Goal: Information Seeking & Learning: Learn about a topic

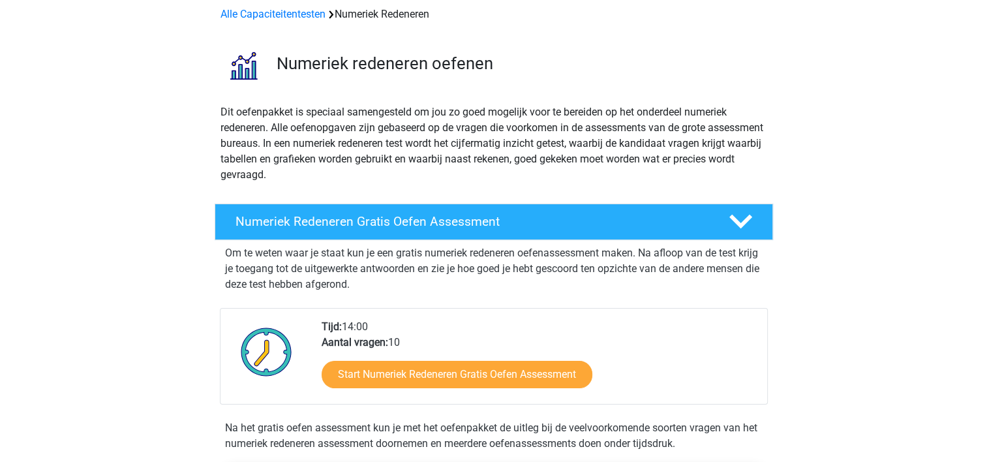
scroll to position [254, 0]
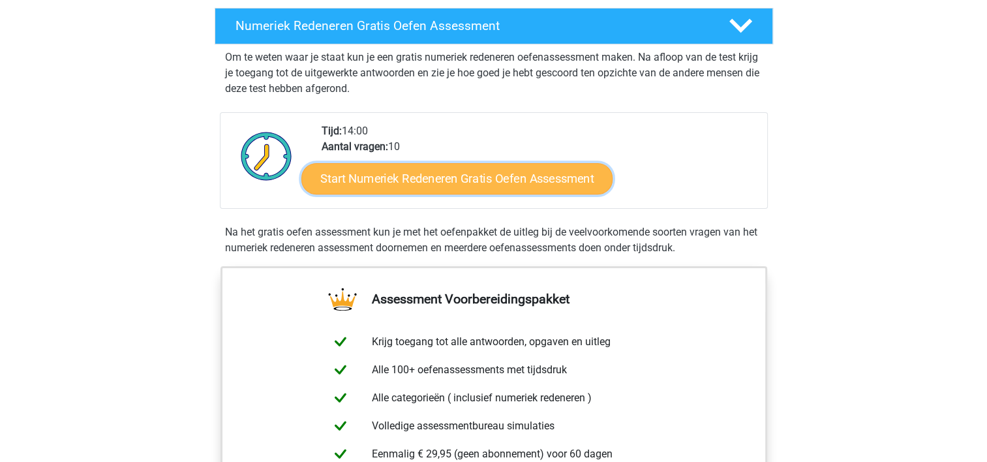
click at [462, 180] on link "Start Numeriek Redeneren Gratis Oefen Assessment" at bounding box center [456, 177] width 311 height 31
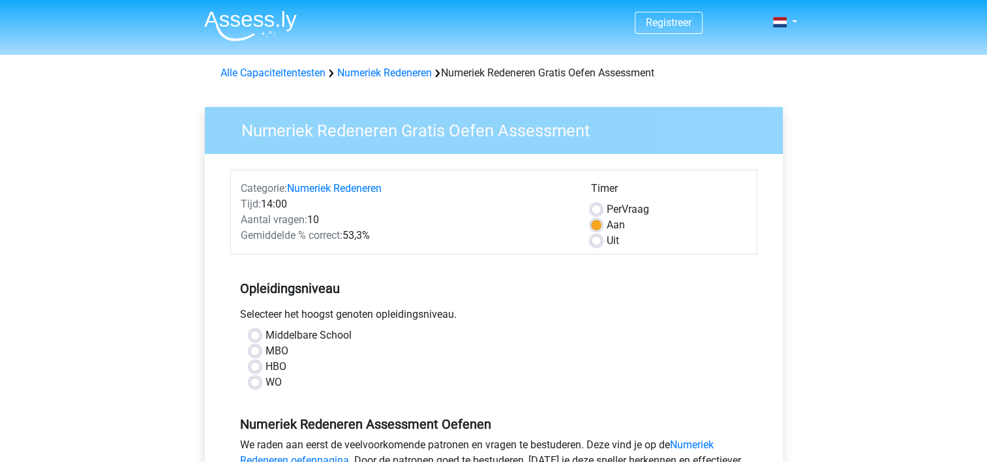
click at [265, 349] on label "MBO" at bounding box center [276, 351] width 23 height 16
click at [254, 349] on input "MBO" at bounding box center [255, 349] width 10 height 13
radio input "true"
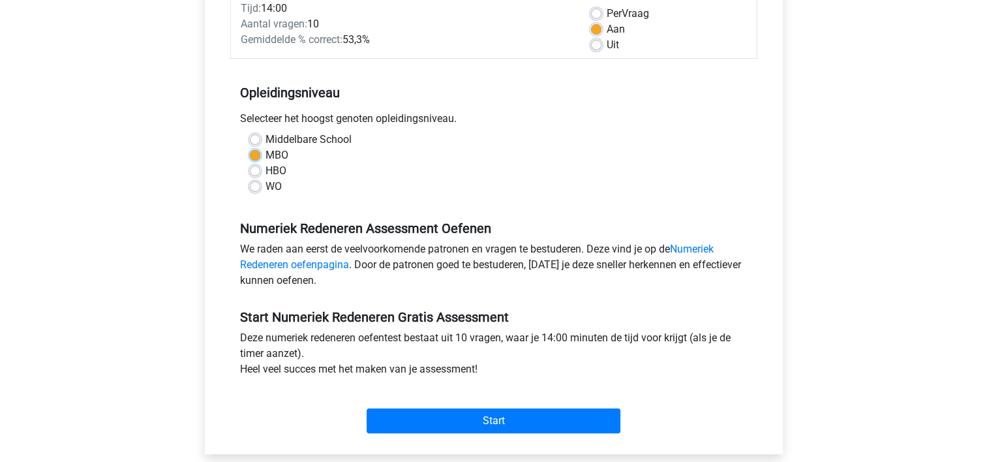
scroll to position [261, 0]
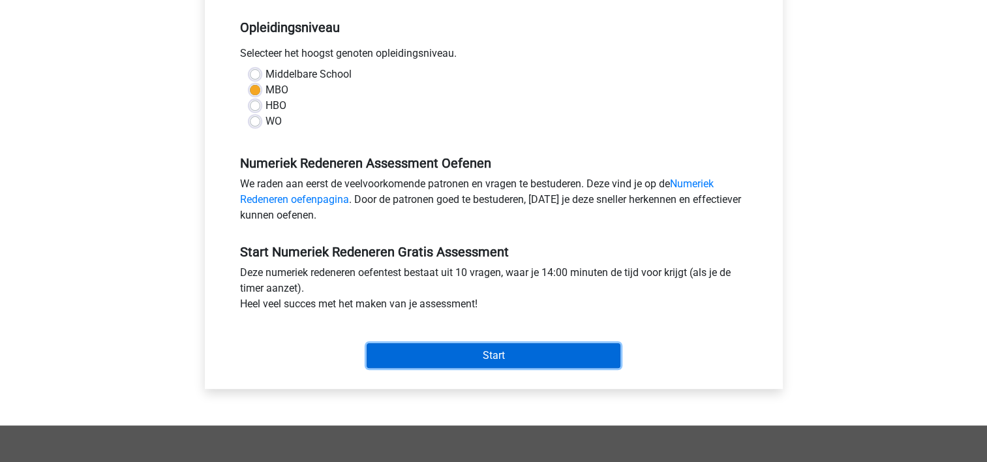
click at [438, 354] on input "Start" at bounding box center [494, 355] width 254 height 25
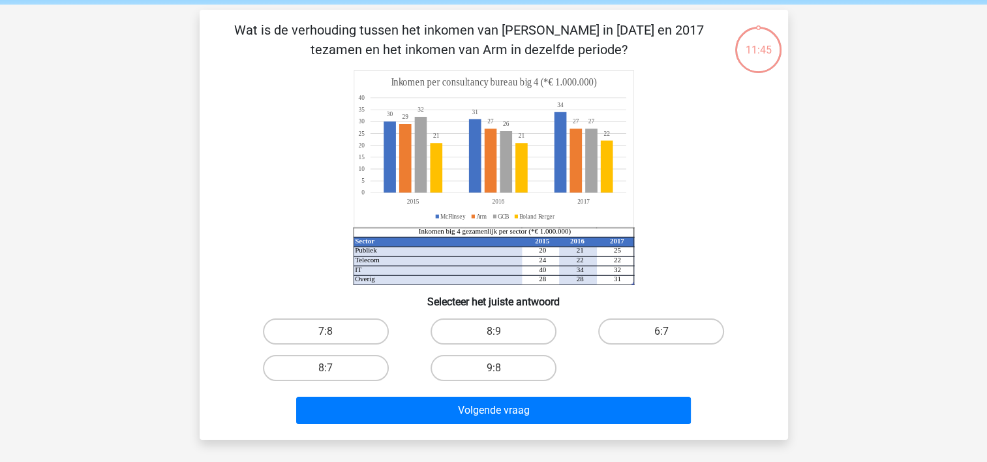
scroll to position [130, 0]
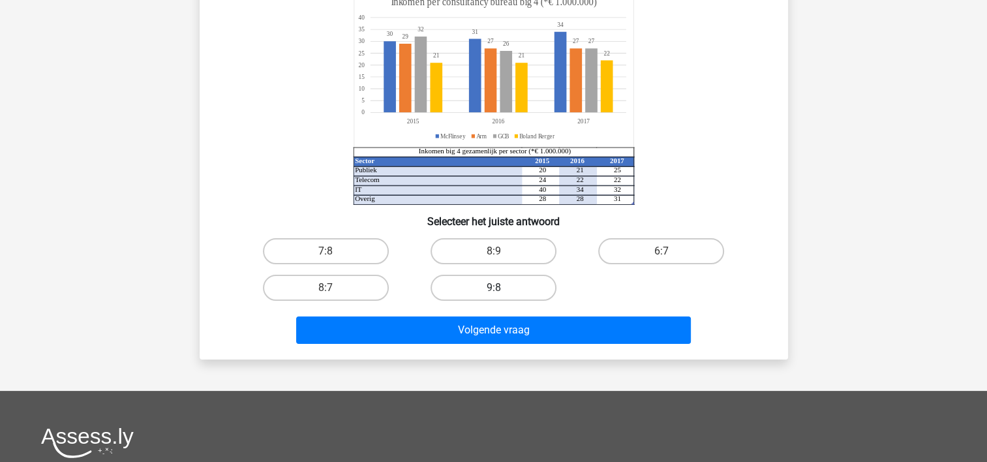
click at [509, 287] on label "9:8" at bounding box center [494, 288] width 126 height 26
click at [502, 288] on input "9:8" at bounding box center [497, 292] width 8 height 8
radio input "true"
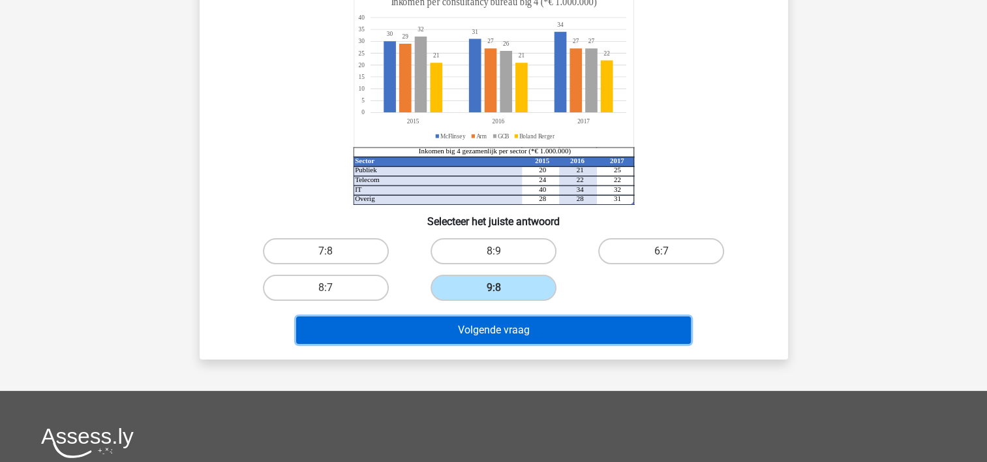
click at [496, 331] on button "Volgende vraag" at bounding box center [493, 329] width 395 height 27
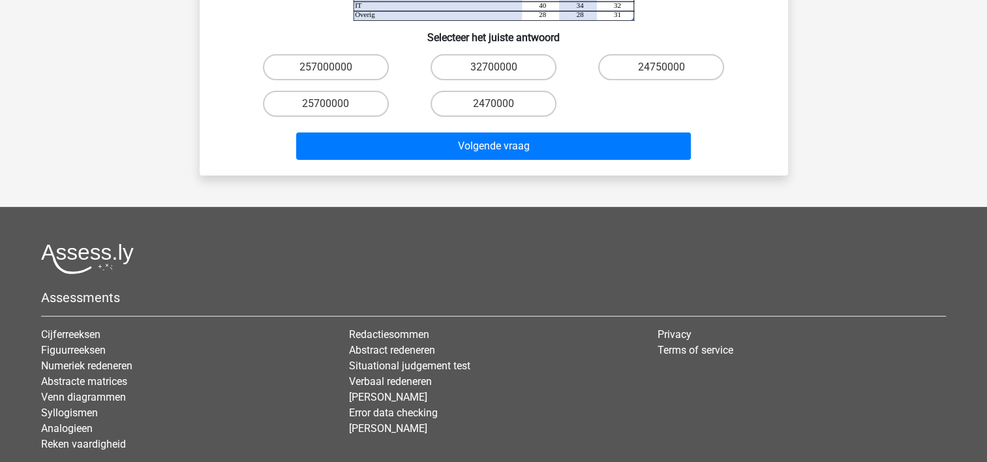
scroll to position [442, 0]
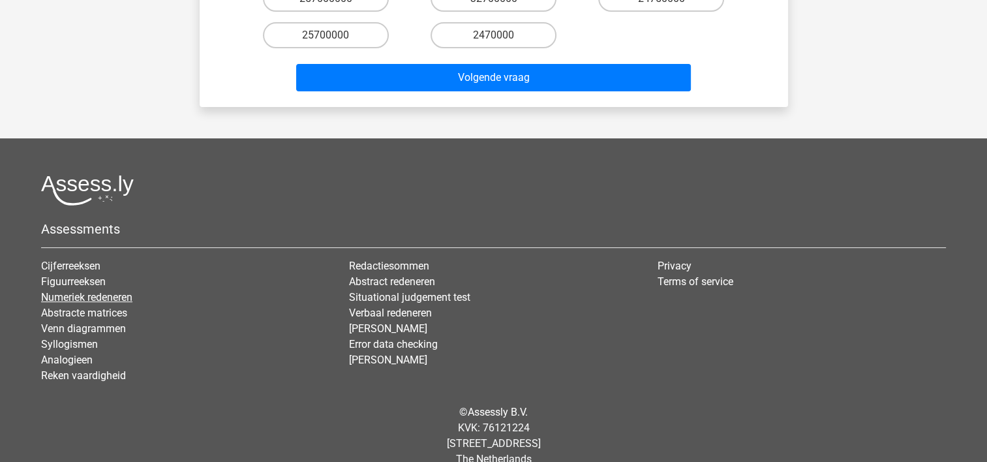
click at [93, 291] on link "Numeriek redeneren" at bounding box center [86, 297] width 91 height 12
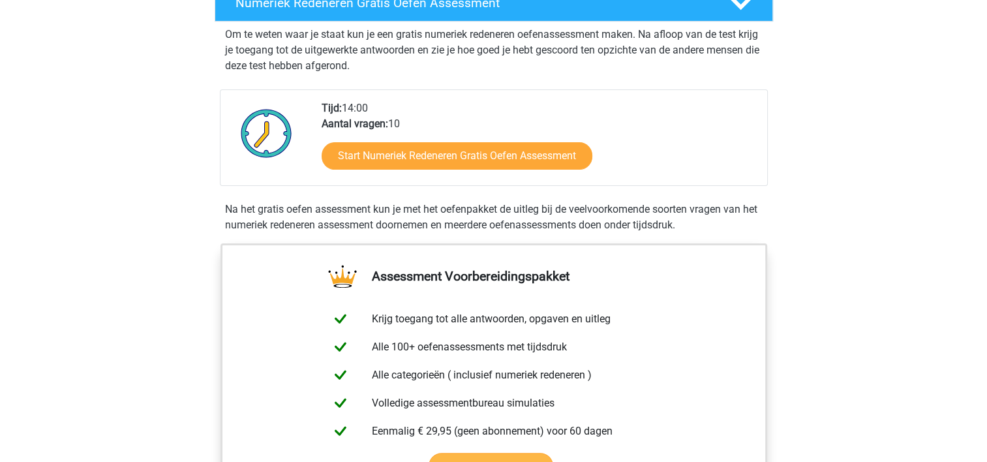
scroll to position [326, 0]
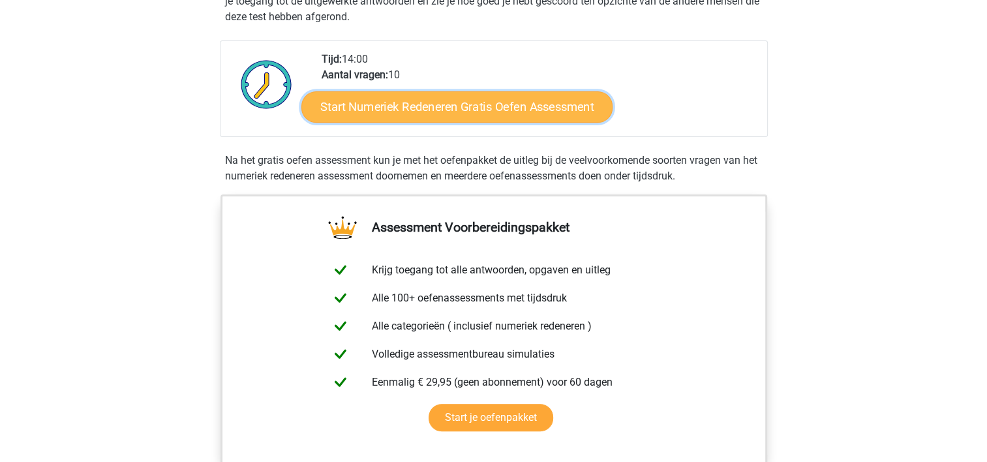
click at [509, 104] on link "Start Numeriek Redeneren Gratis Oefen Assessment" at bounding box center [456, 106] width 311 height 31
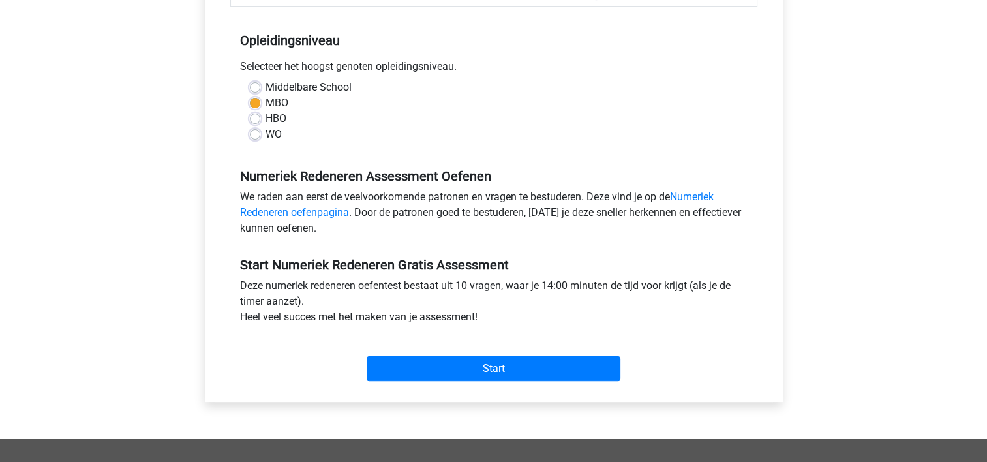
scroll to position [261, 0]
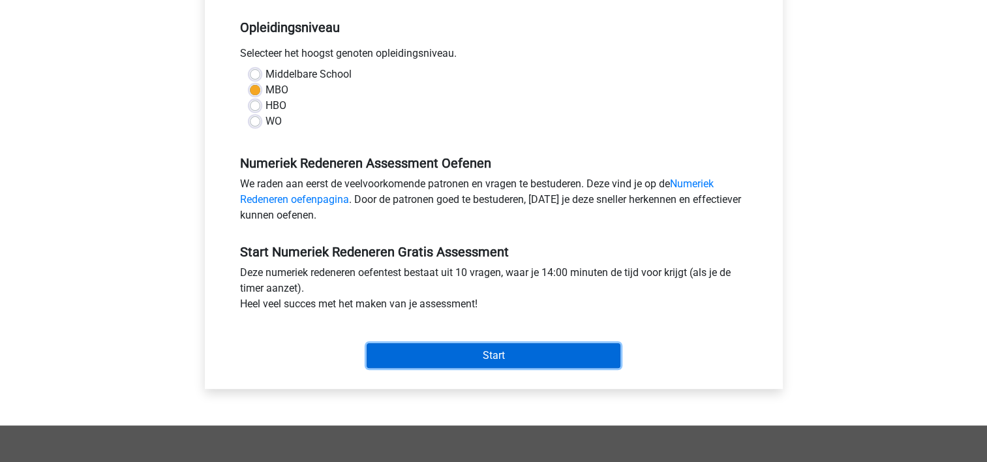
click at [475, 350] on input "Start" at bounding box center [494, 355] width 254 height 25
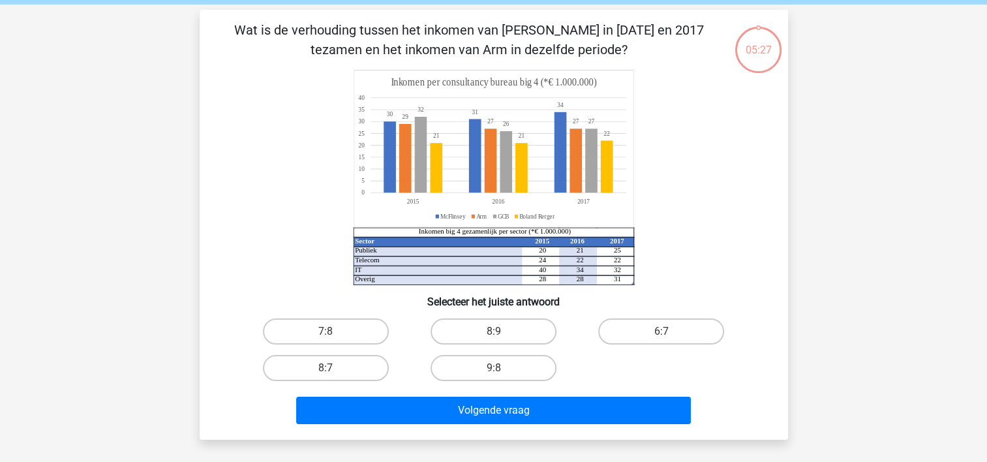
scroll to position [65, 0]
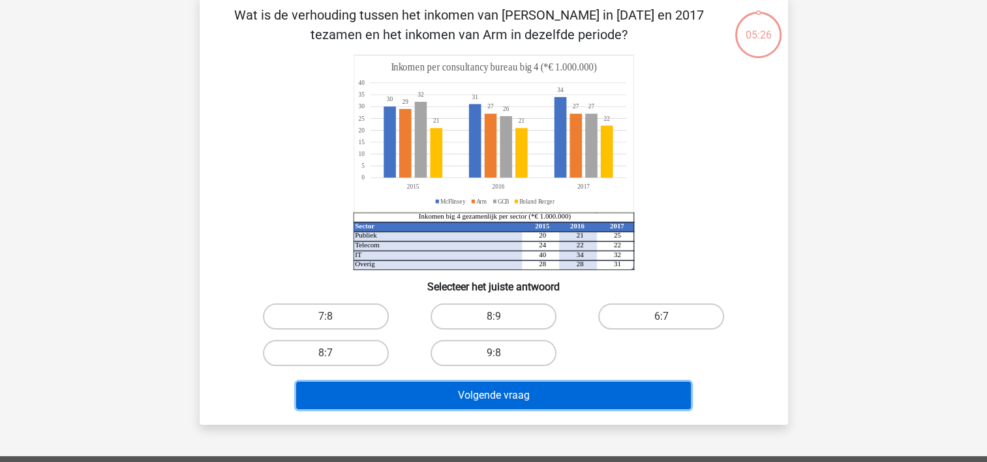
click at [480, 399] on button "Volgende vraag" at bounding box center [493, 395] width 395 height 27
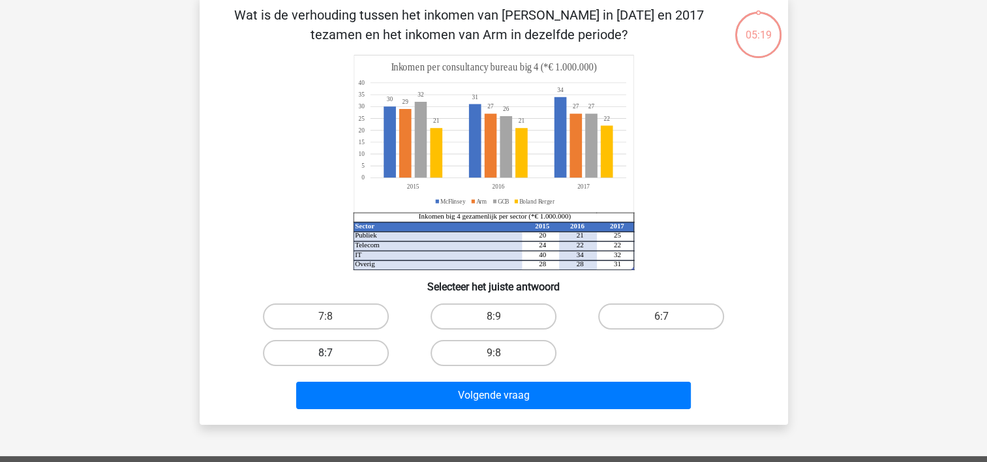
click at [351, 357] on label "8:7" at bounding box center [326, 353] width 126 height 26
click at [334, 357] on input "8:7" at bounding box center [330, 357] width 8 height 8
radio input "true"
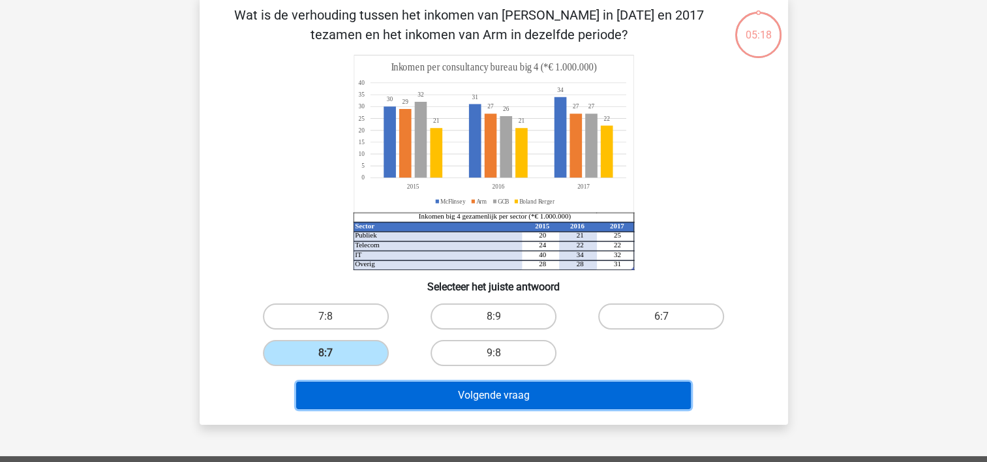
click at [526, 395] on button "Volgende vraag" at bounding box center [493, 395] width 395 height 27
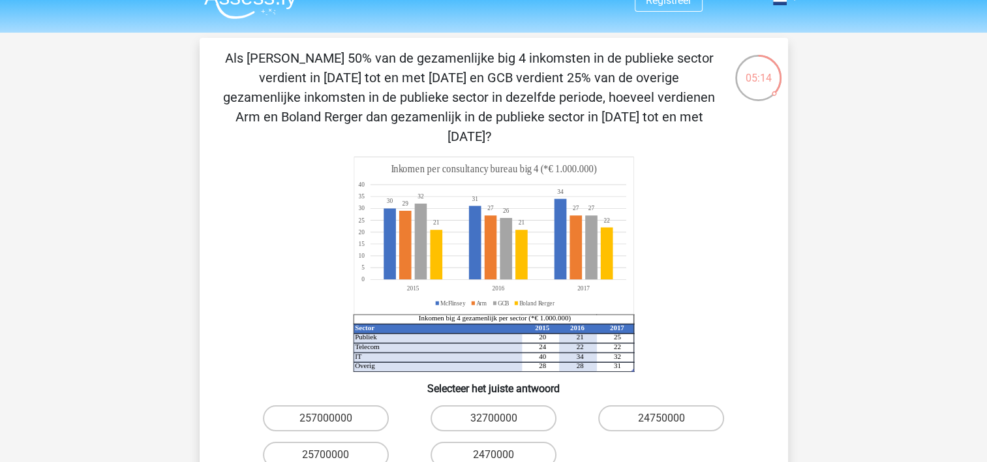
scroll to position [0, 0]
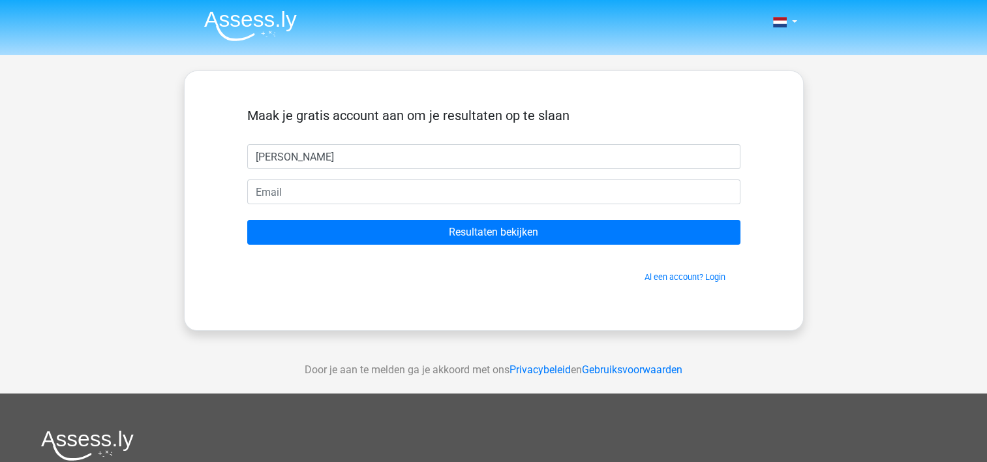
type input "[PERSON_NAME]"
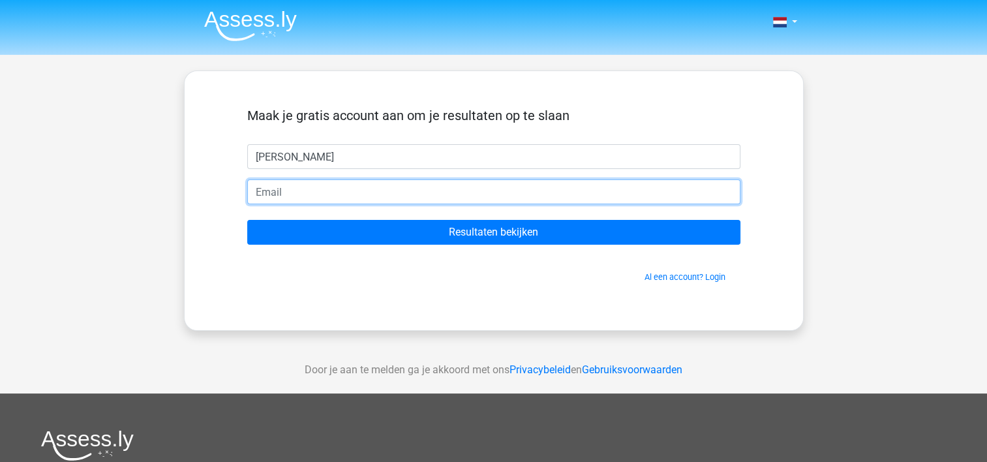
click at [298, 195] on input "email" at bounding box center [493, 191] width 493 height 25
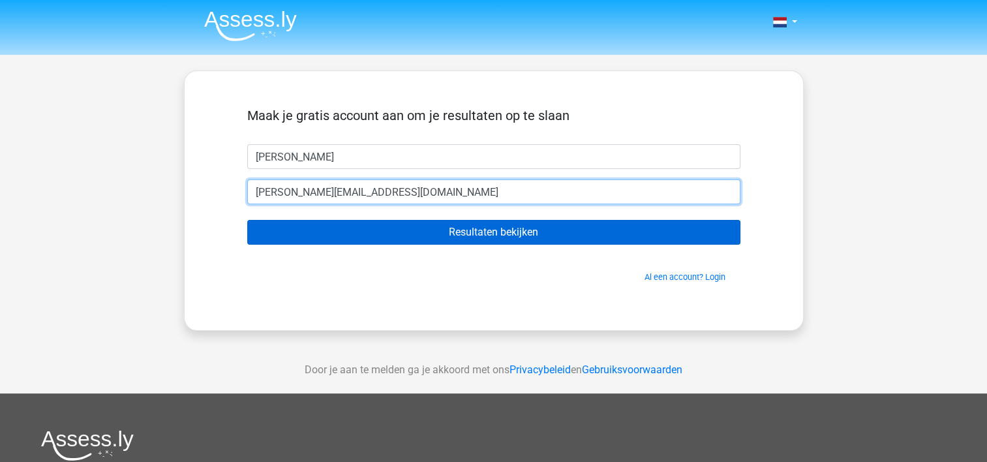
type input "[PERSON_NAME][EMAIL_ADDRESS][DOMAIN_NAME]"
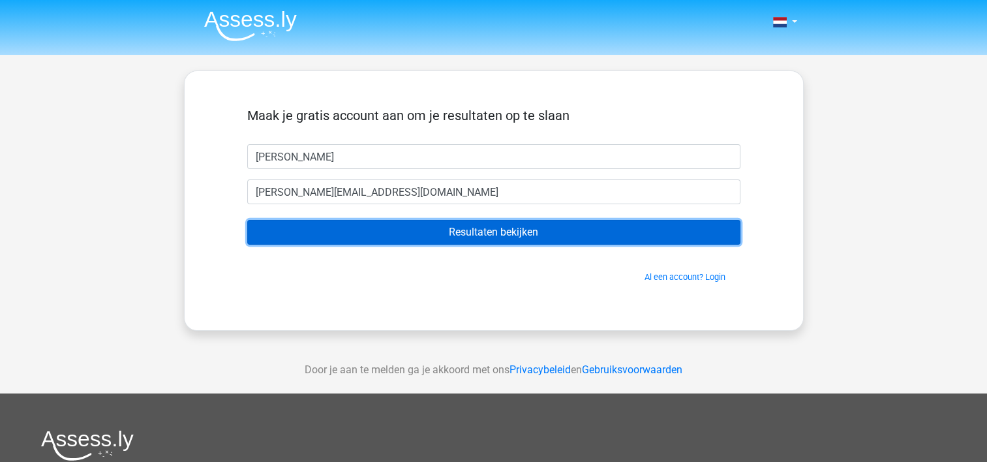
click at [506, 233] on input "Resultaten bekijken" at bounding box center [493, 232] width 493 height 25
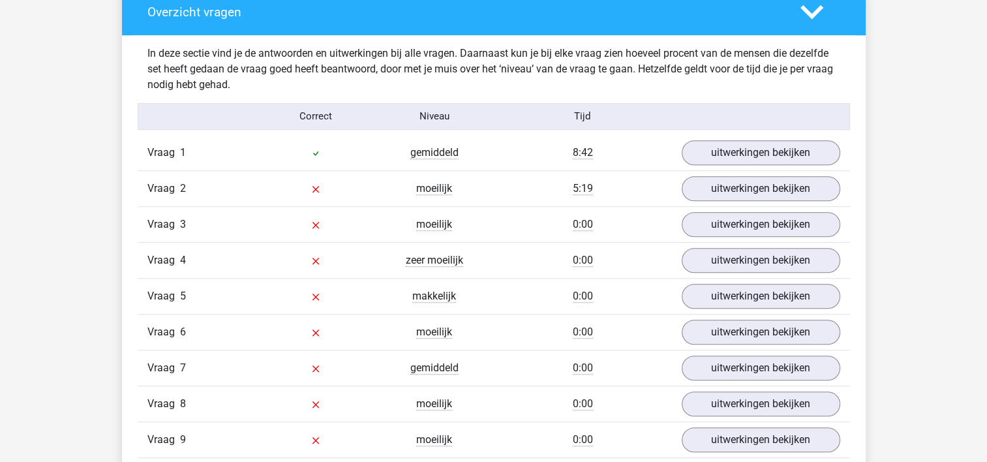
scroll to position [978, 0]
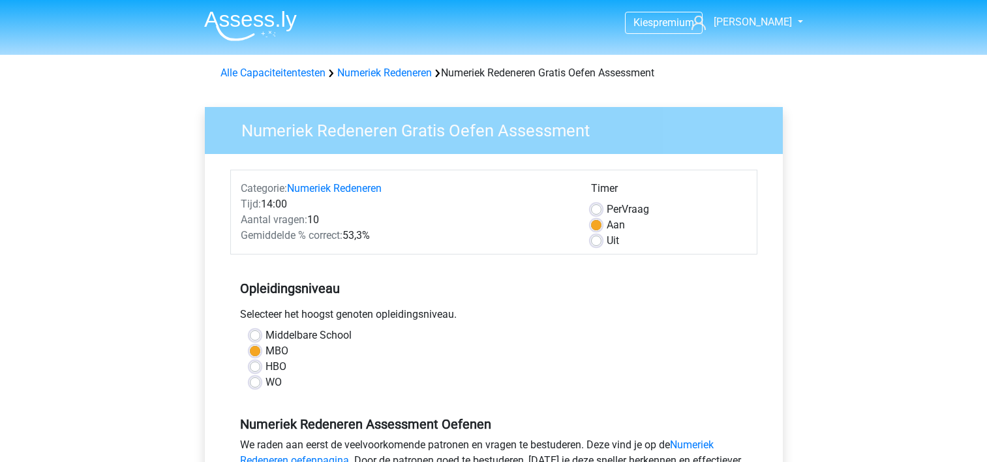
scroll to position [261, 0]
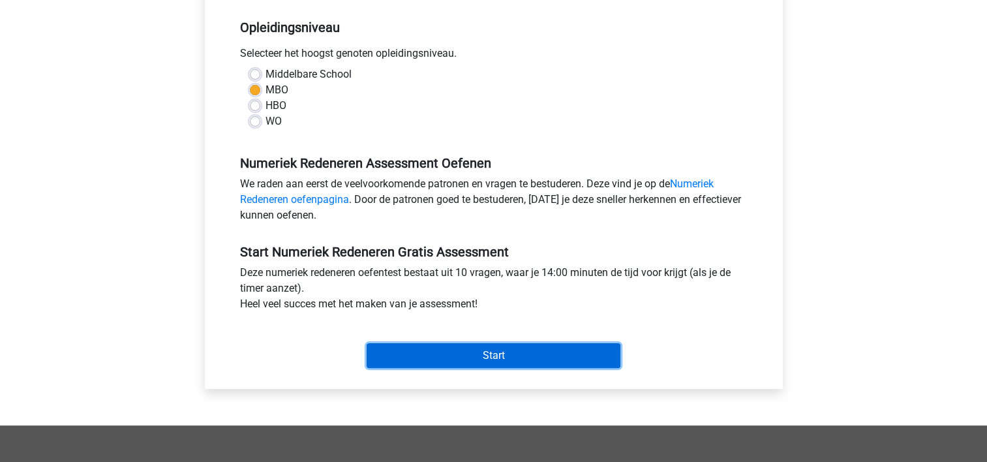
click at [499, 347] on input "Start" at bounding box center [494, 355] width 254 height 25
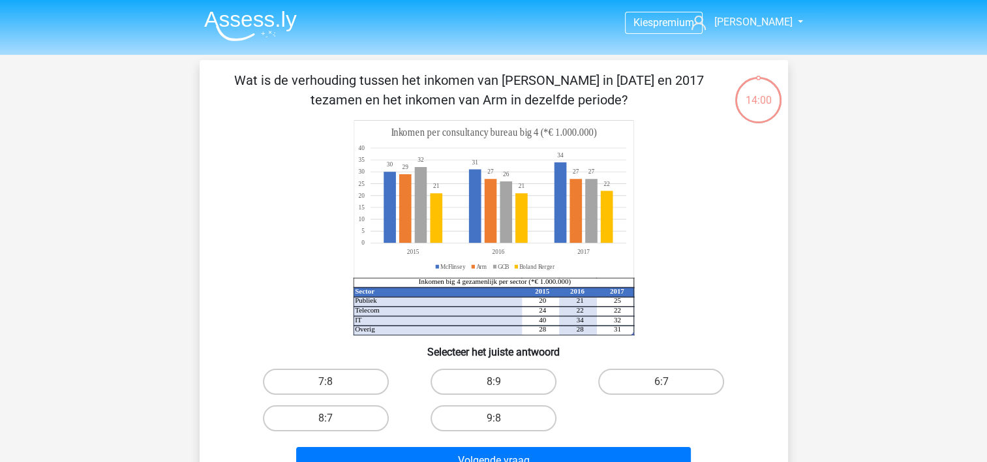
scroll to position [196, 0]
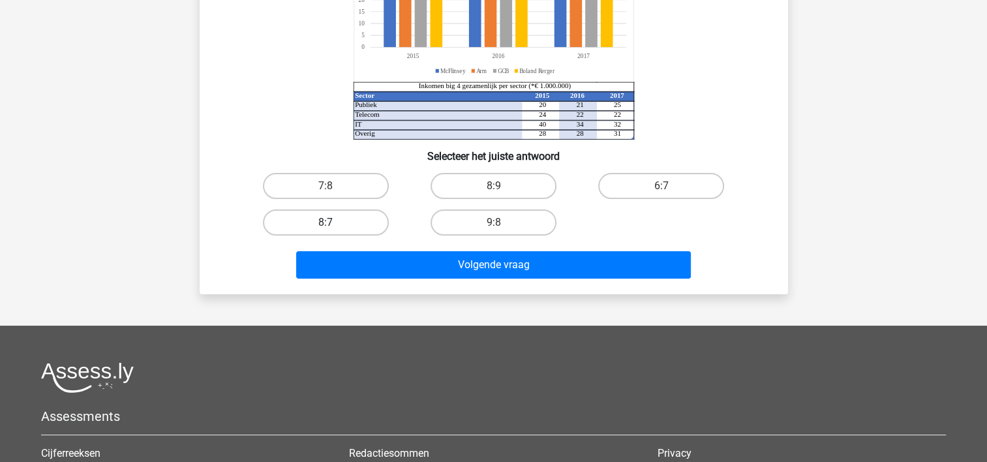
click at [326, 217] on label "8:7" at bounding box center [326, 222] width 126 height 26
click at [326, 222] on input "8:7" at bounding box center [330, 226] width 8 height 8
radio input "true"
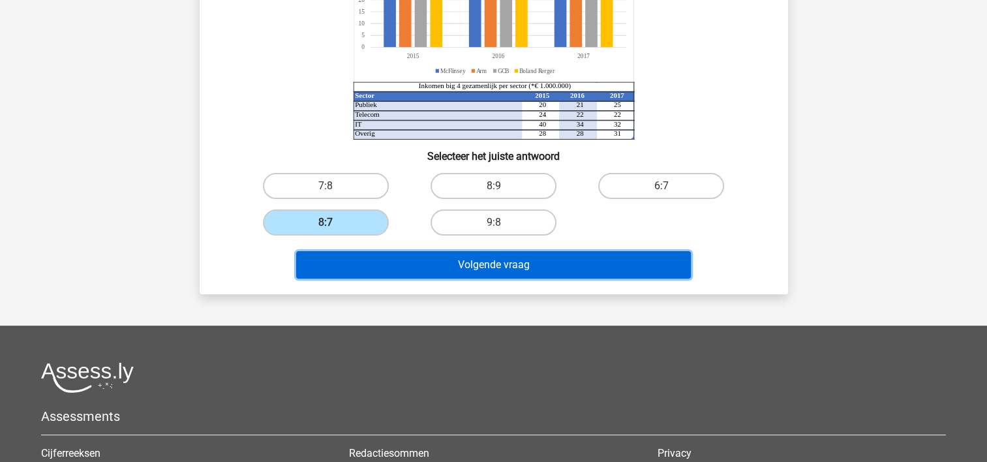
click at [451, 267] on button "Volgende vraag" at bounding box center [493, 264] width 395 height 27
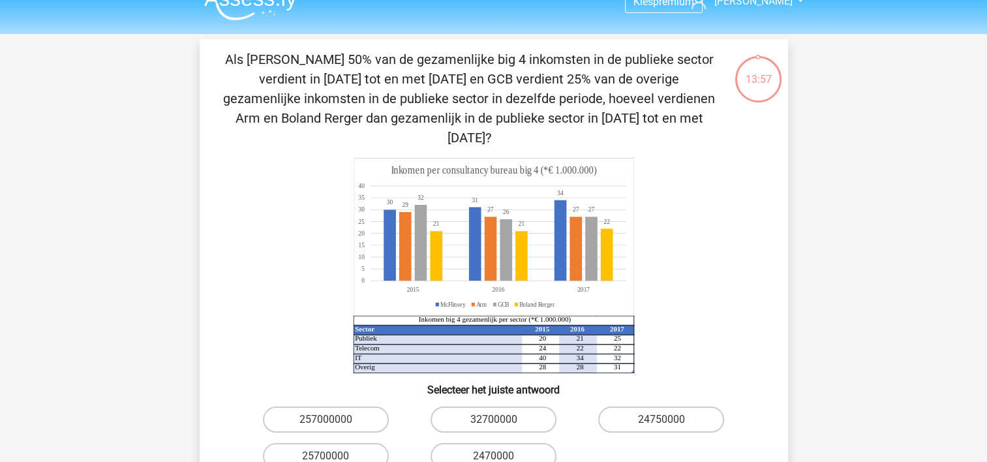
scroll to position [0, 0]
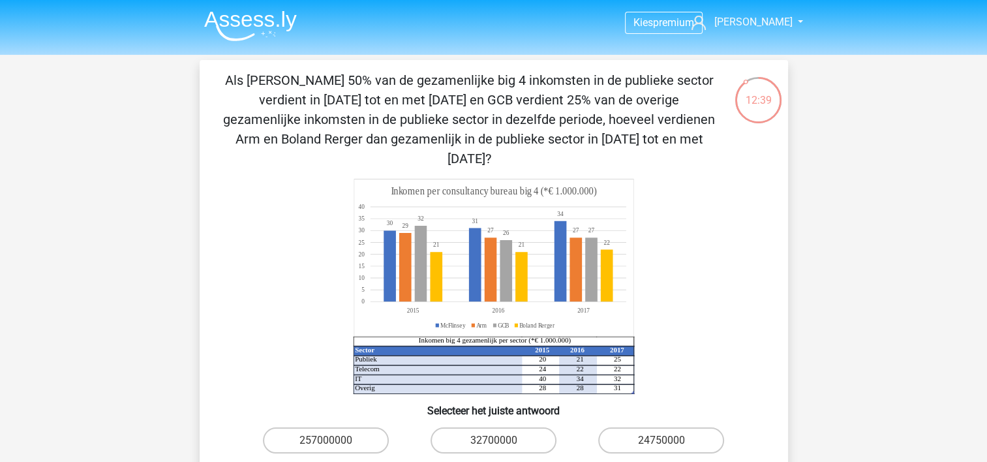
click at [882, 232] on div "Kies premium Debbie d.coolen@derooipannen.nl" at bounding box center [493, 462] width 987 height 924
drag, startPoint x: 304, startPoint y: 78, endPoint x: 357, endPoint y: 83, distance: 53.1
click at [357, 83] on p "Als [PERSON_NAME] 50% van de gezamenlijke big 4 inkomsten in de publieke sector…" at bounding box center [469, 119] width 498 height 98
drag, startPoint x: 357, startPoint y: 83, endPoint x: 491, endPoint y: 82, distance: 134.4
click at [491, 82] on p "Als [PERSON_NAME] 50% van de gezamenlijke big 4 inkomsten in de publieke sector…" at bounding box center [469, 119] width 498 height 98
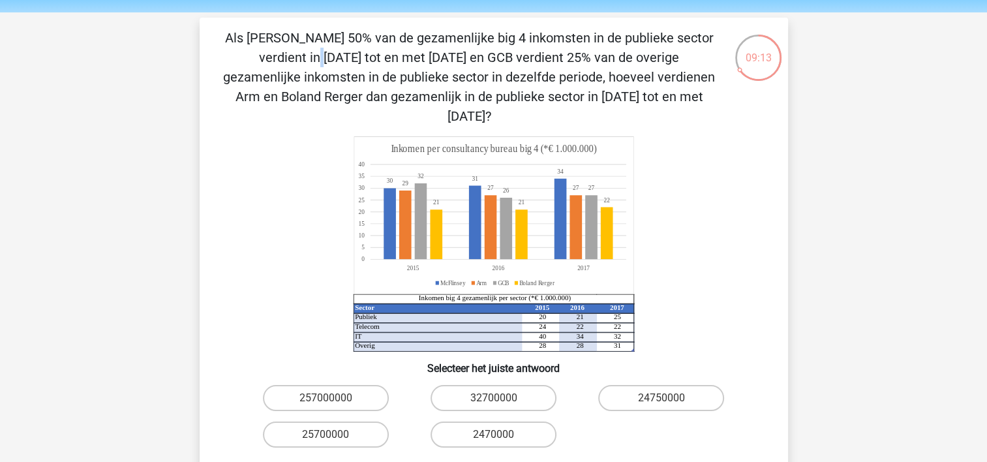
scroll to position [65, 0]
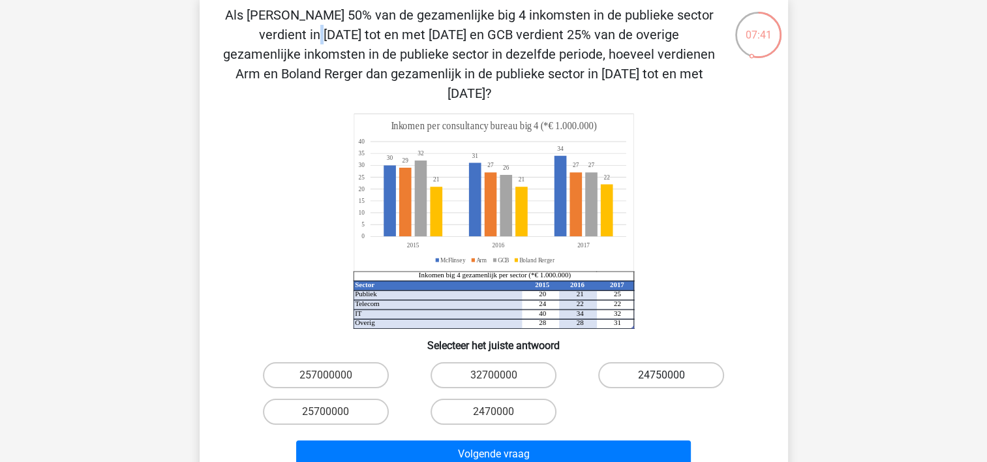
click at [708, 362] on label "24750000" at bounding box center [661, 375] width 126 height 26
click at [670, 375] on input "24750000" at bounding box center [665, 379] width 8 height 8
radio input "true"
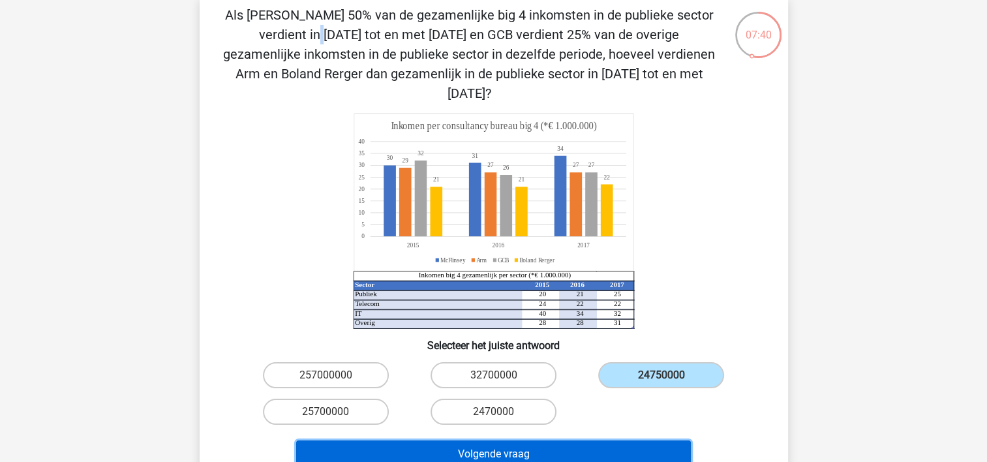
click at [539, 440] on button "Volgende vraag" at bounding box center [493, 453] width 395 height 27
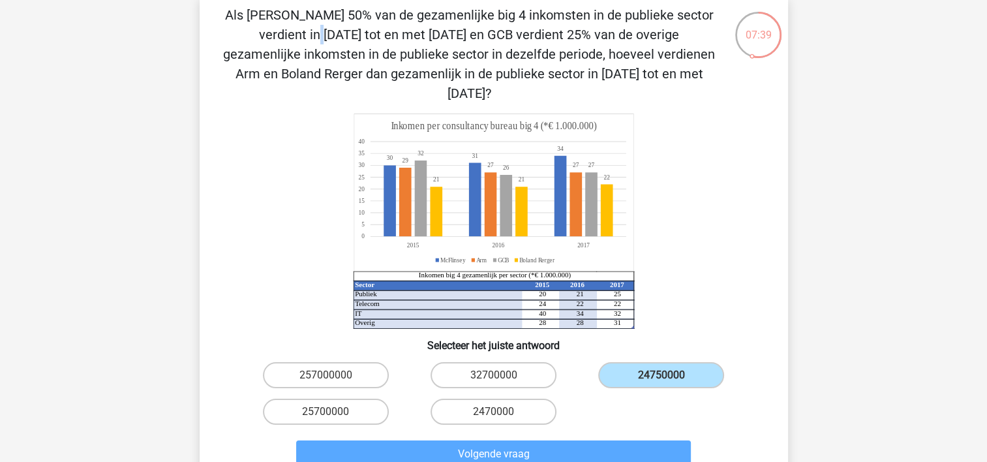
scroll to position [60, 0]
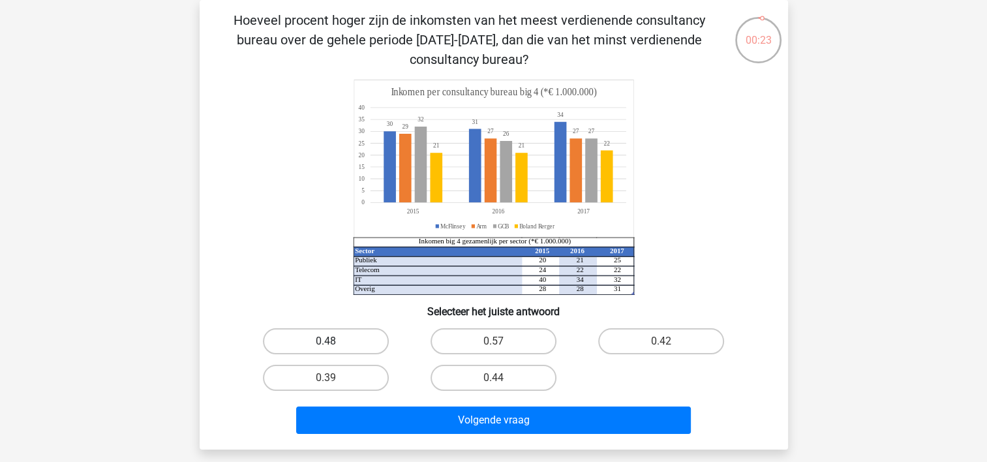
click at [360, 335] on label "0.48" at bounding box center [326, 341] width 126 height 26
click at [334, 341] on input "0.48" at bounding box center [330, 345] width 8 height 8
radio input "true"
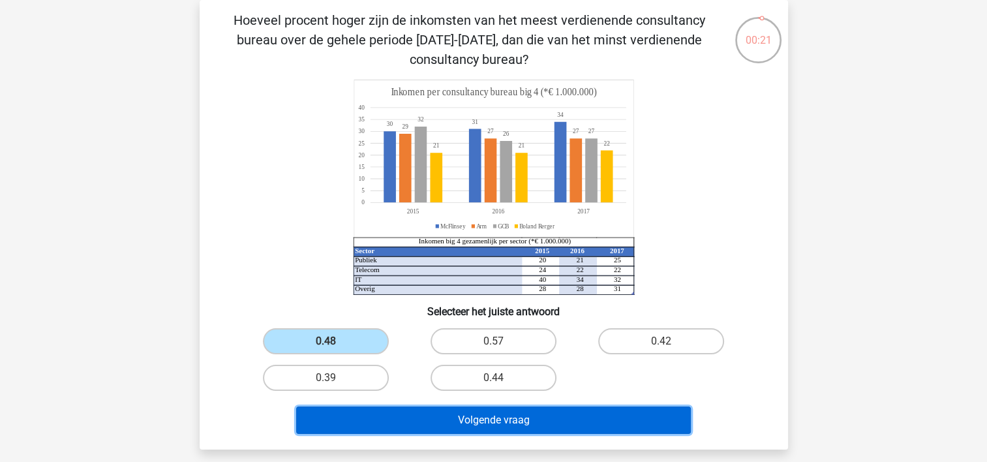
click at [534, 423] on button "Volgende vraag" at bounding box center [493, 419] width 395 height 27
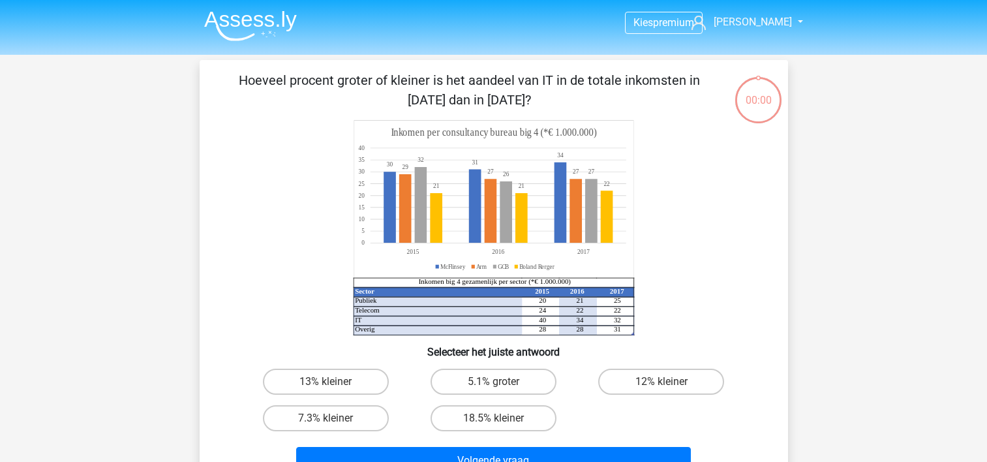
scroll to position [60, 0]
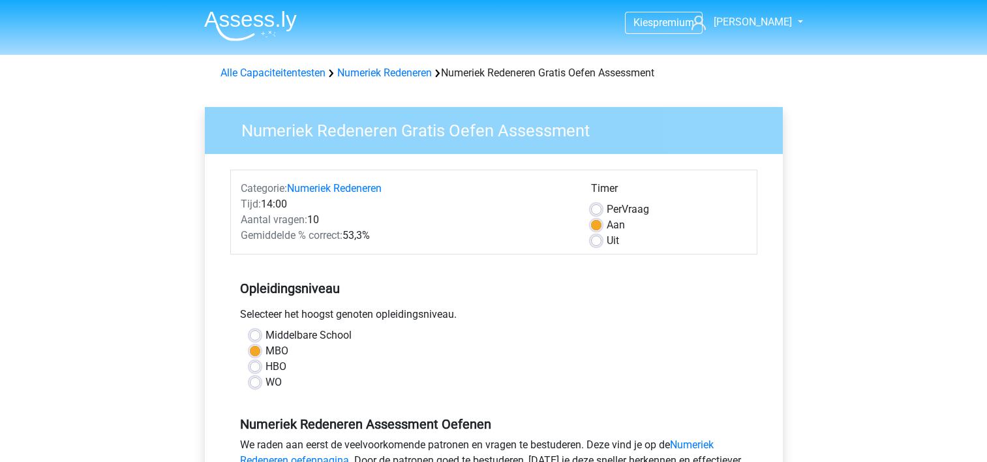
scroll to position [261, 0]
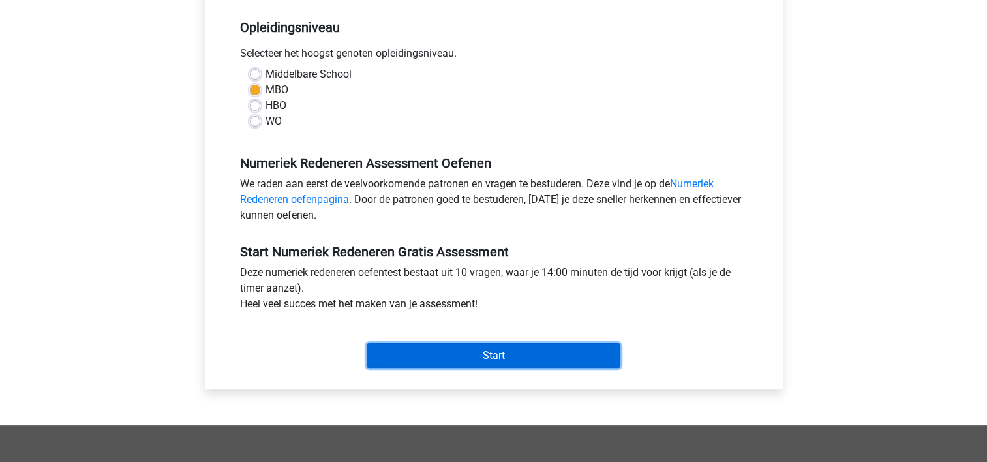
click at [449, 358] on input "Start" at bounding box center [494, 355] width 254 height 25
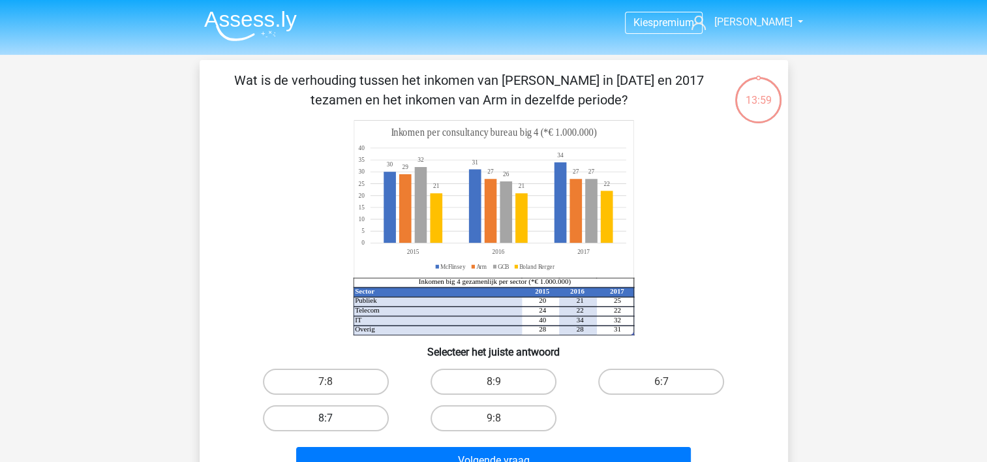
click at [333, 412] on label "8:7" at bounding box center [326, 418] width 126 height 26
click at [333, 418] on input "8:7" at bounding box center [330, 422] width 8 height 8
radio input "true"
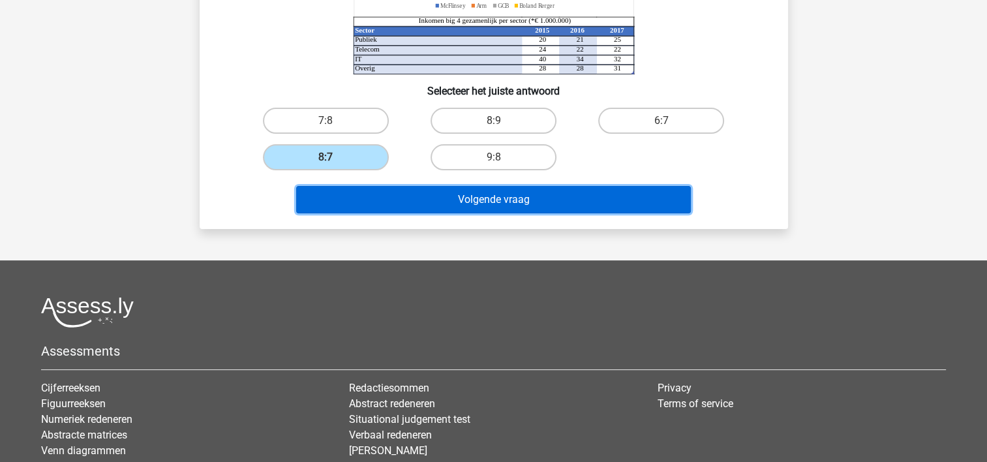
click at [505, 207] on button "Volgende vraag" at bounding box center [493, 199] width 395 height 27
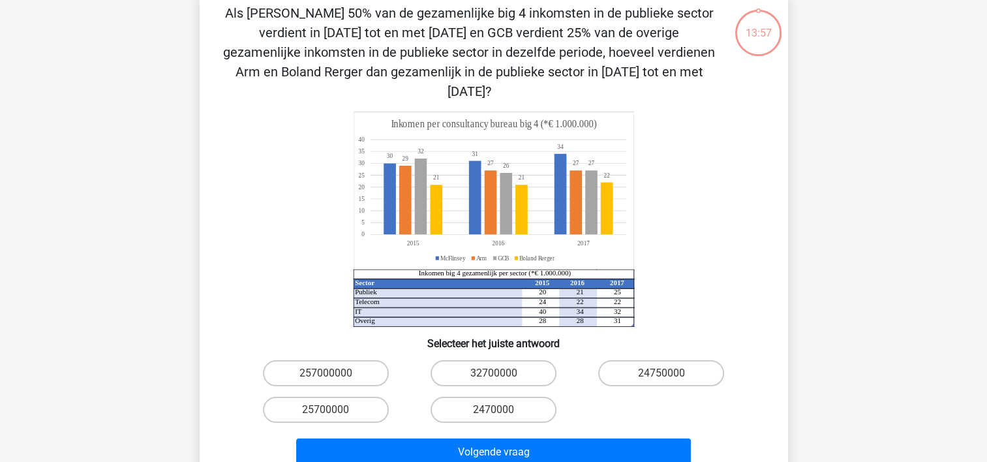
scroll to position [60, 0]
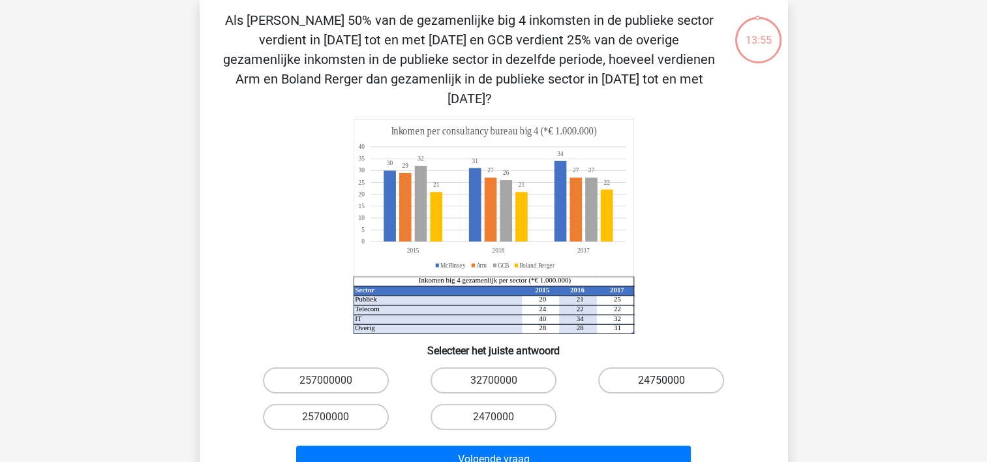
click at [673, 367] on label "24750000" at bounding box center [661, 380] width 126 height 26
click at [670, 380] on input "24750000" at bounding box center [665, 384] width 8 height 8
radio input "true"
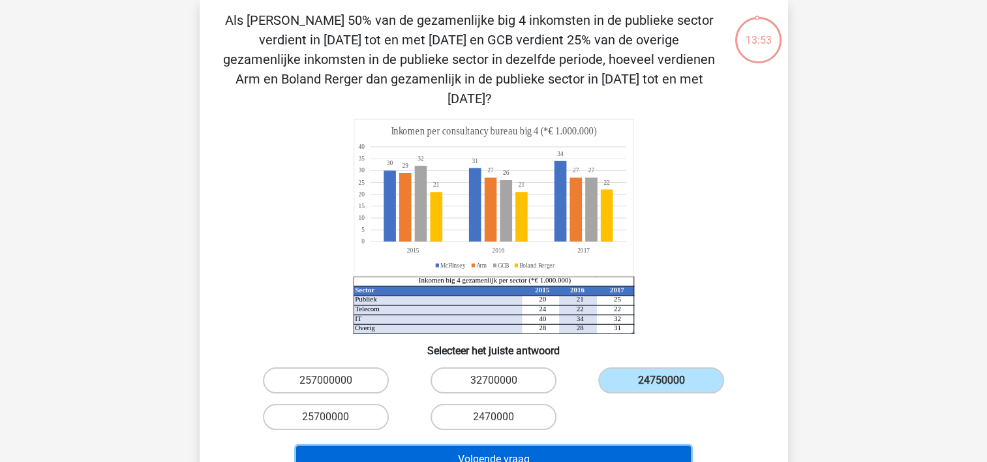
click at [485, 446] on button "Volgende vraag" at bounding box center [493, 459] width 395 height 27
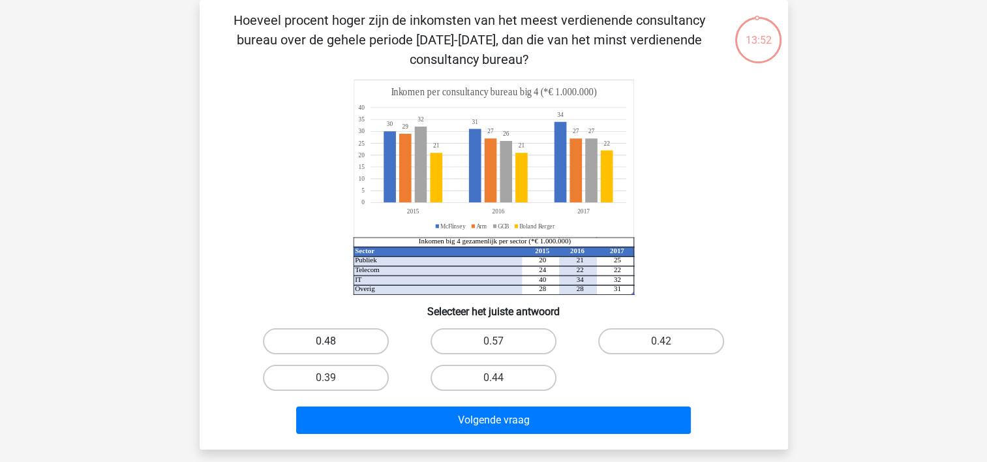
click at [350, 337] on label "0.48" at bounding box center [326, 341] width 126 height 26
click at [334, 341] on input "0.48" at bounding box center [330, 345] width 8 height 8
radio input "true"
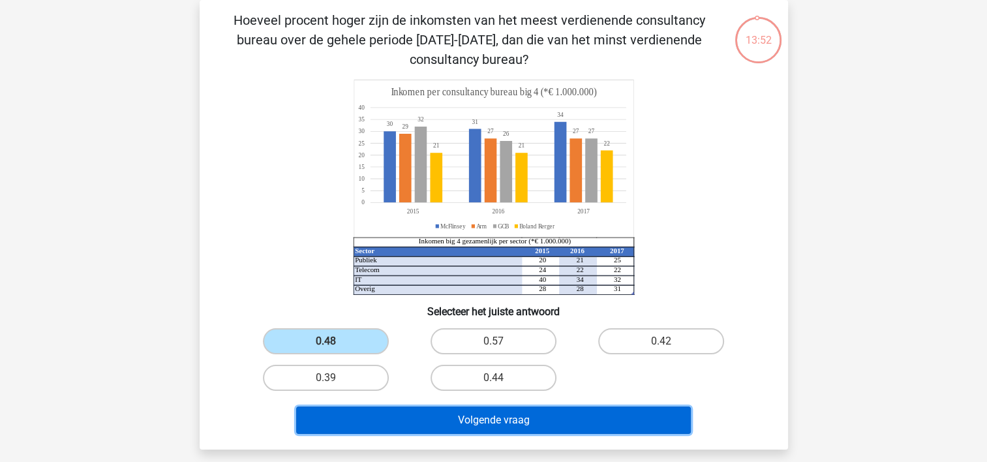
click at [454, 411] on button "Volgende vraag" at bounding box center [493, 419] width 395 height 27
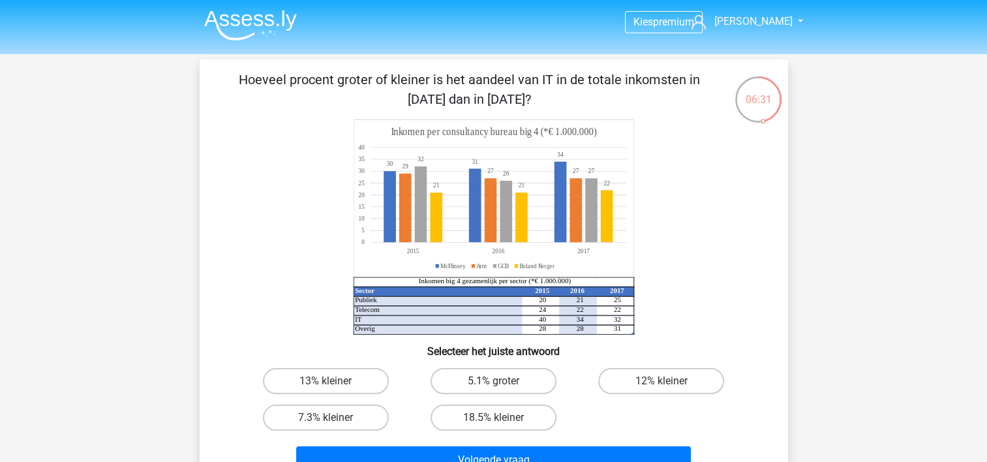
scroll to position [0, 0]
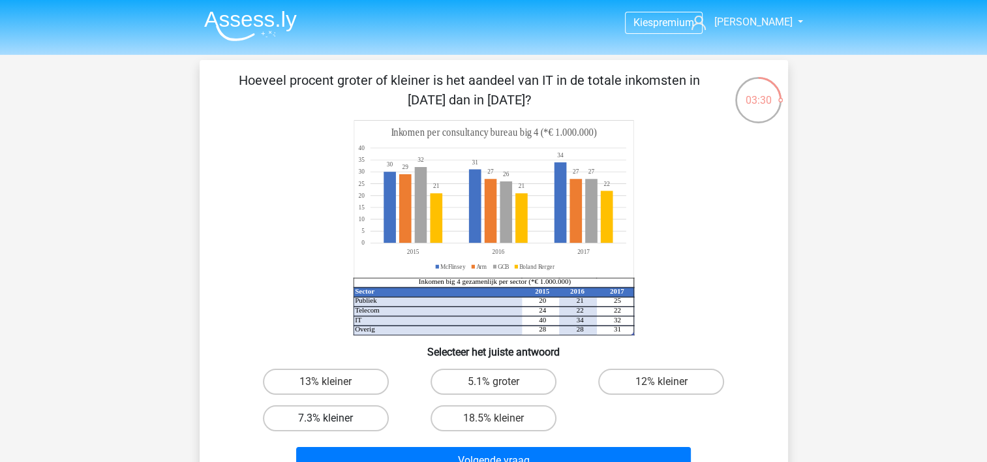
click at [353, 414] on label "7.3% kleiner" at bounding box center [326, 418] width 126 height 26
click at [334, 418] on input "7.3% kleiner" at bounding box center [330, 422] width 8 height 8
radio input "true"
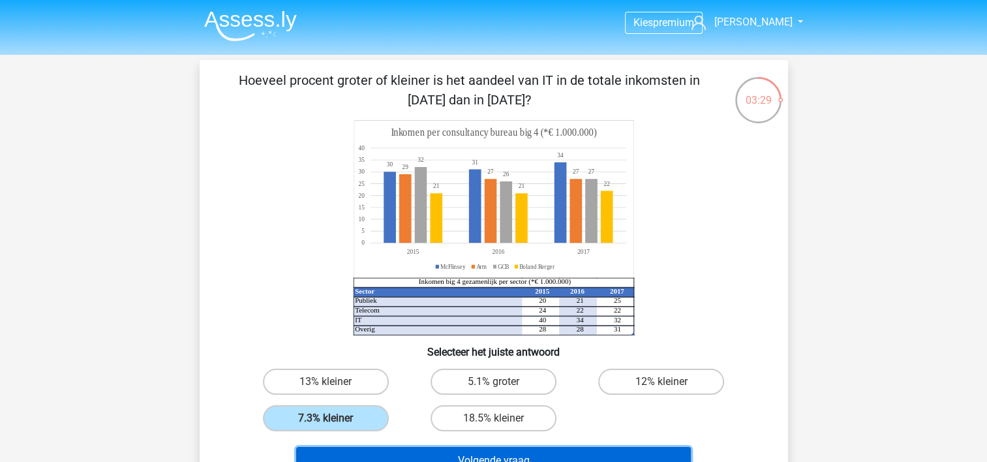
click at [454, 455] on button "Volgende vraag" at bounding box center [493, 460] width 395 height 27
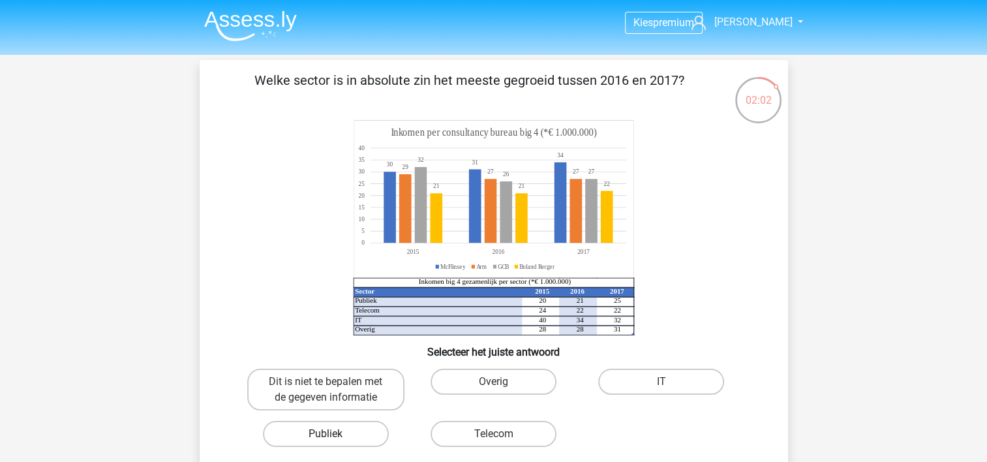
click at [345, 429] on label "Publiek" at bounding box center [326, 434] width 126 height 26
click at [334, 434] on input "Publiek" at bounding box center [330, 438] width 8 height 8
radio input "true"
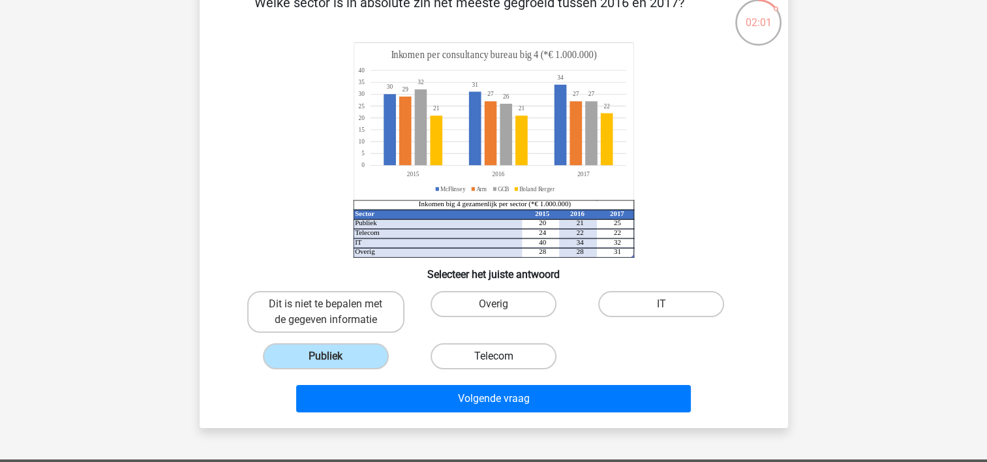
scroll to position [130, 0]
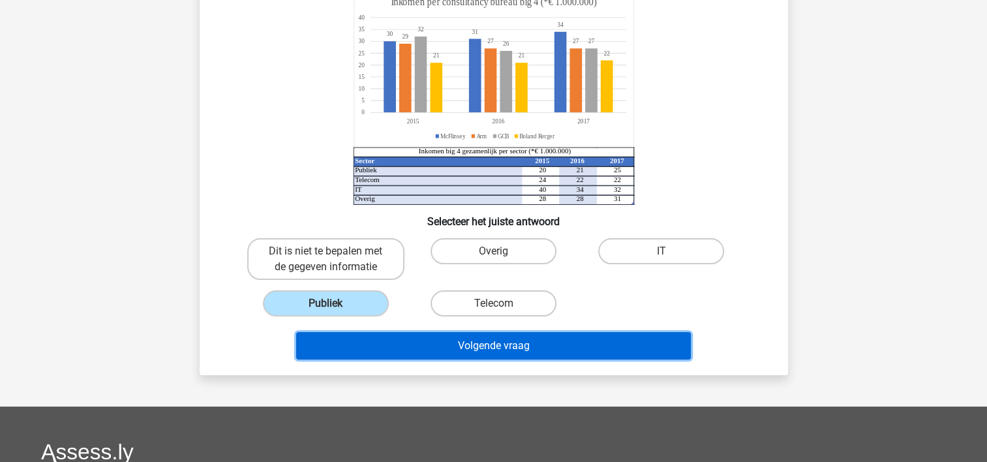
click at [504, 346] on button "Volgende vraag" at bounding box center [493, 345] width 395 height 27
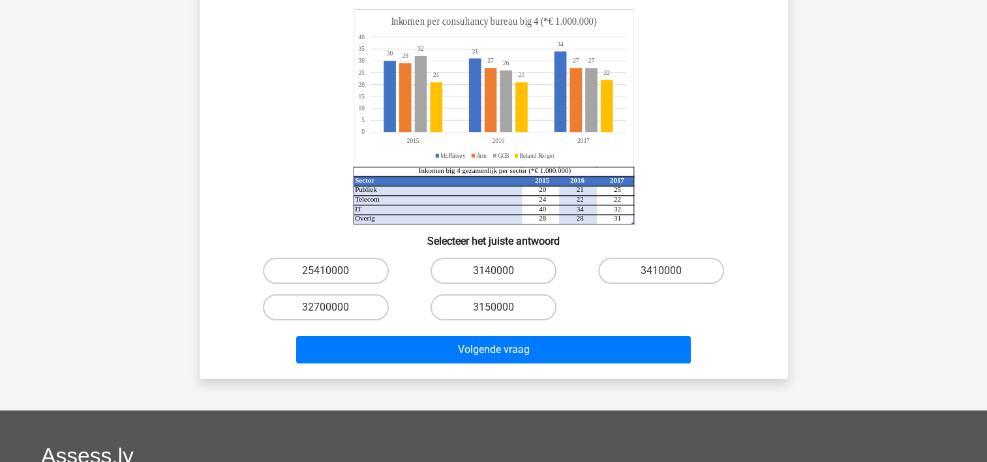
scroll to position [60, 0]
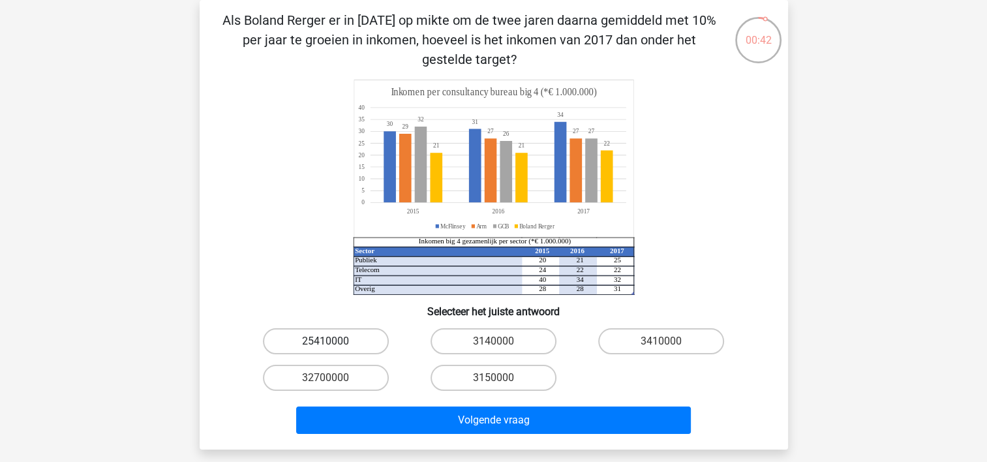
click at [335, 339] on label "25410000" at bounding box center [326, 341] width 126 height 26
click at [334, 341] on input "25410000" at bounding box center [330, 345] width 8 height 8
radio input "true"
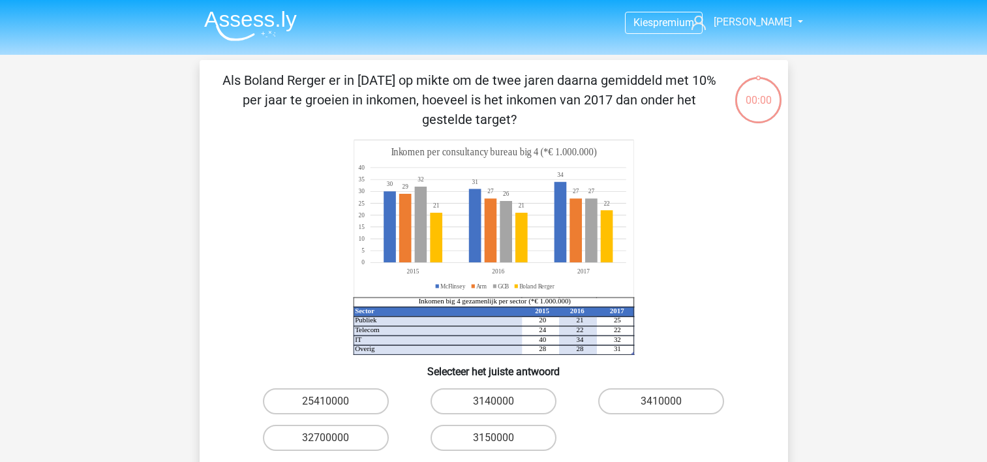
scroll to position [60, 0]
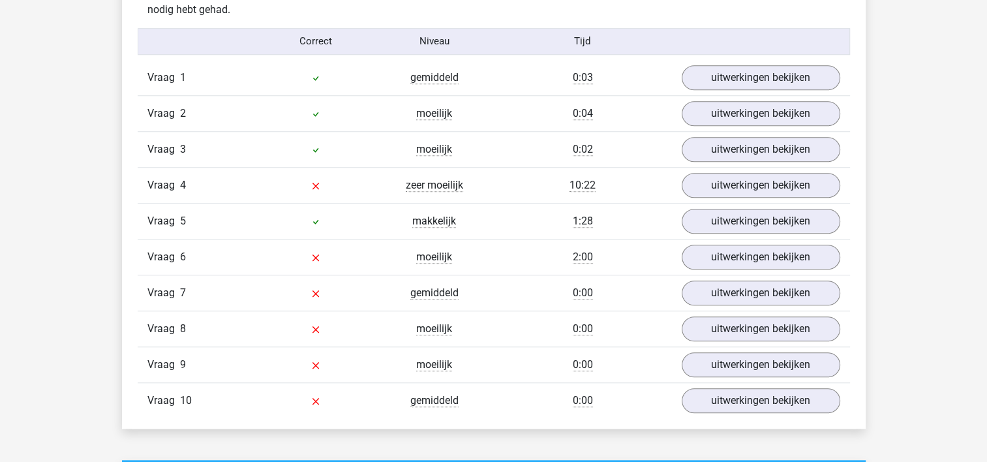
scroll to position [1044, 0]
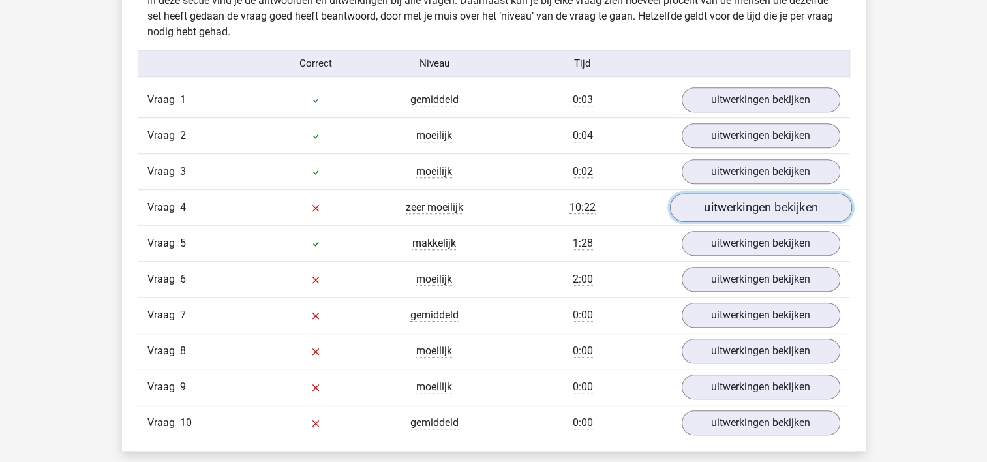
click at [769, 209] on link "uitwerkingen bekijken" at bounding box center [760, 207] width 182 height 29
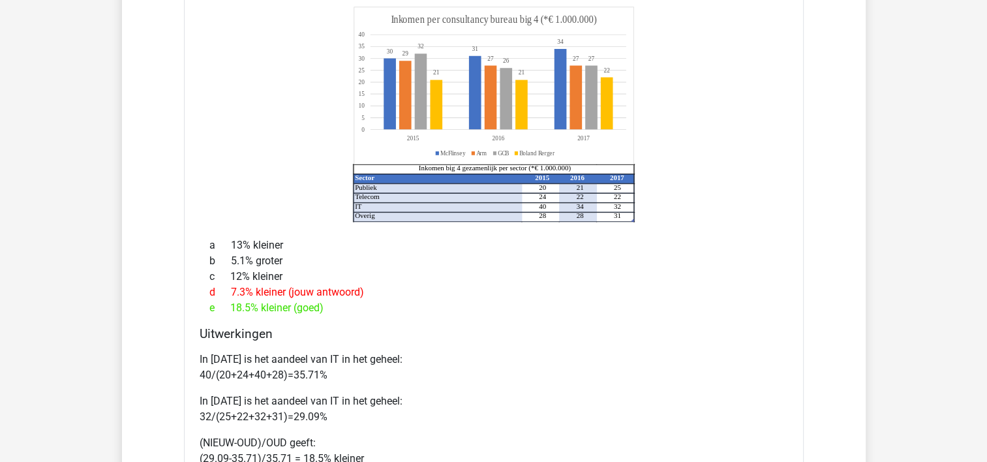
scroll to position [1370, 0]
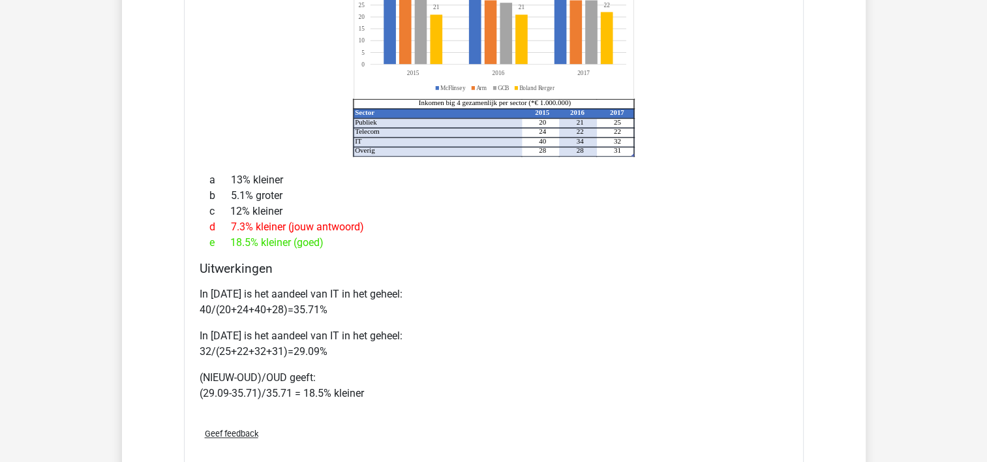
drag, startPoint x: 367, startPoint y: 267, endPoint x: 309, endPoint y: 316, distance: 75.0
drag, startPoint x: 309, startPoint y: 316, endPoint x: 755, endPoint y: 208, distance: 459.0
click at [755, 208] on div "c 12% kleiner" at bounding box center [494, 212] width 588 height 16
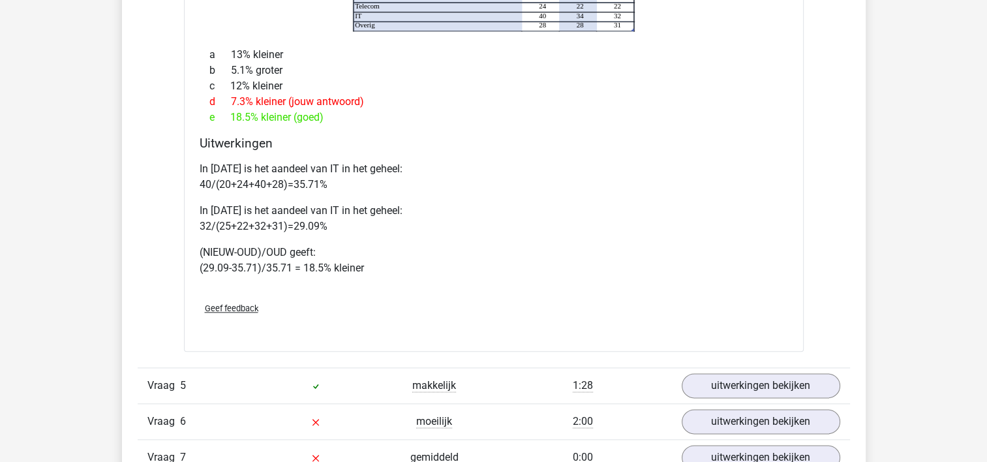
scroll to position [1696, 0]
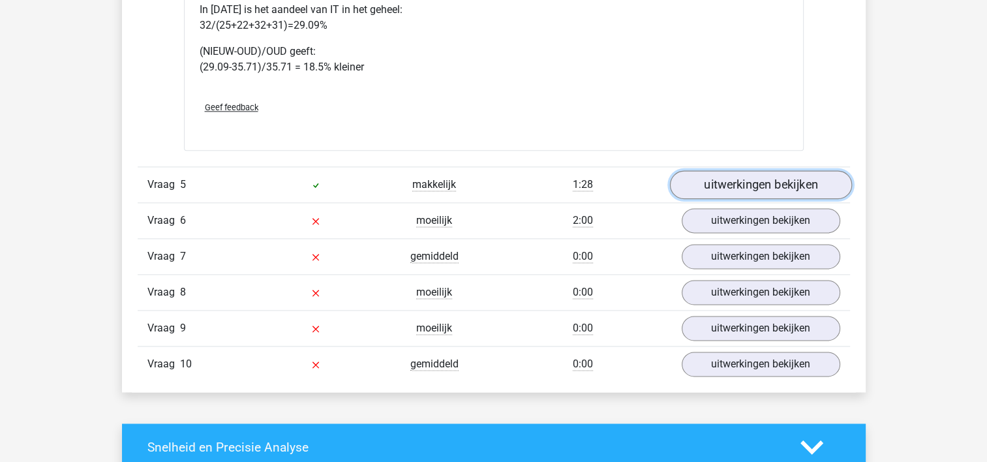
click at [739, 181] on link "uitwerkingen bekijken" at bounding box center [760, 184] width 182 height 29
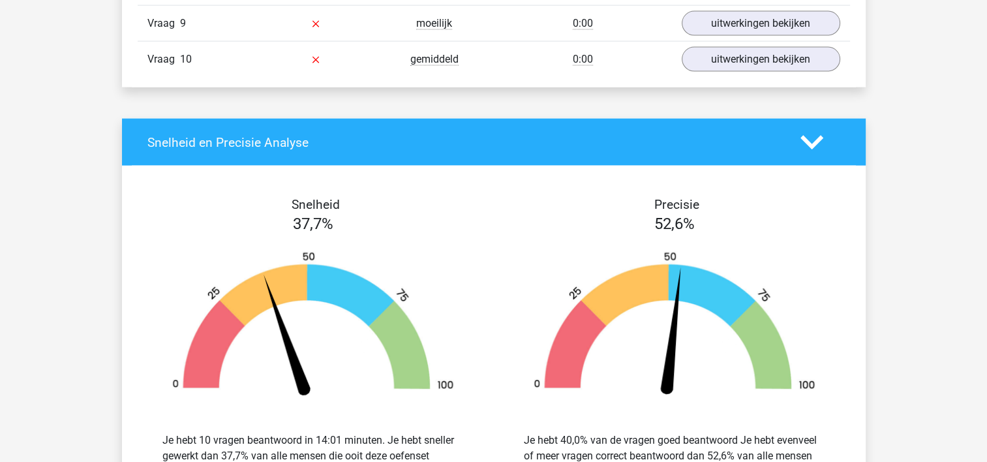
scroll to position [2740, 0]
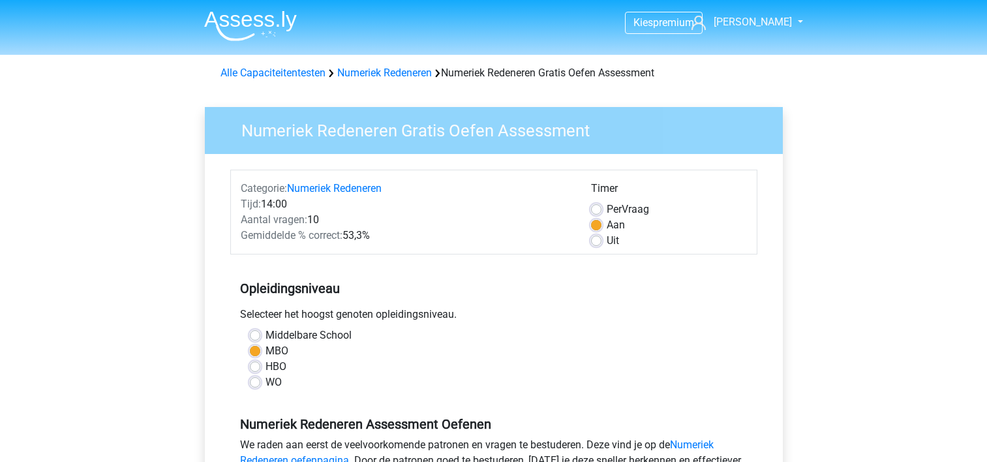
scroll to position [261, 0]
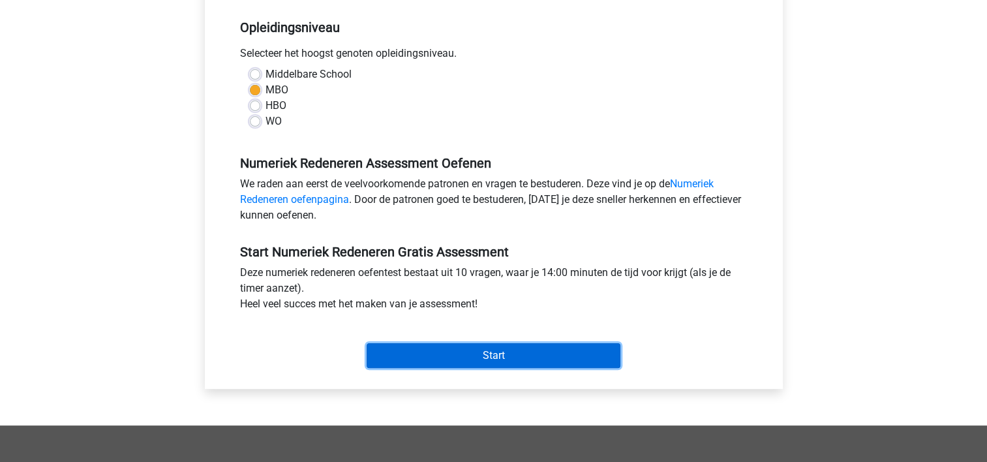
click at [459, 349] on input "Start" at bounding box center [494, 355] width 254 height 25
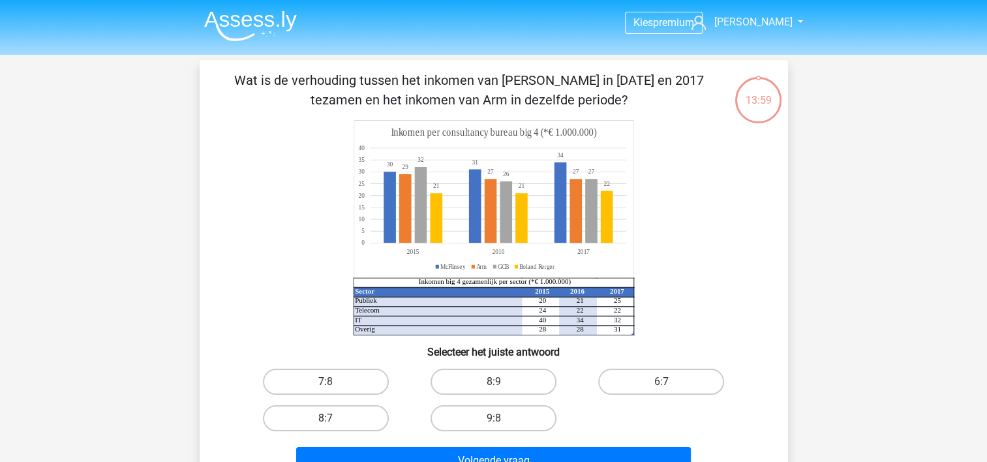
click at [329, 413] on label "8:7" at bounding box center [326, 418] width 126 height 26
click at [329, 418] on input "8:7" at bounding box center [330, 422] width 8 height 8
radio input "true"
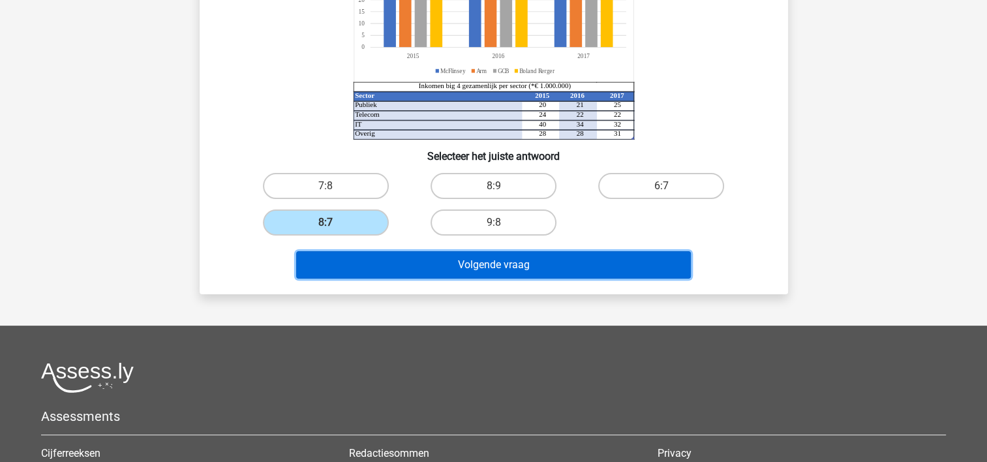
click at [497, 261] on button "Volgende vraag" at bounding box center [493, 264] width 395 height 27
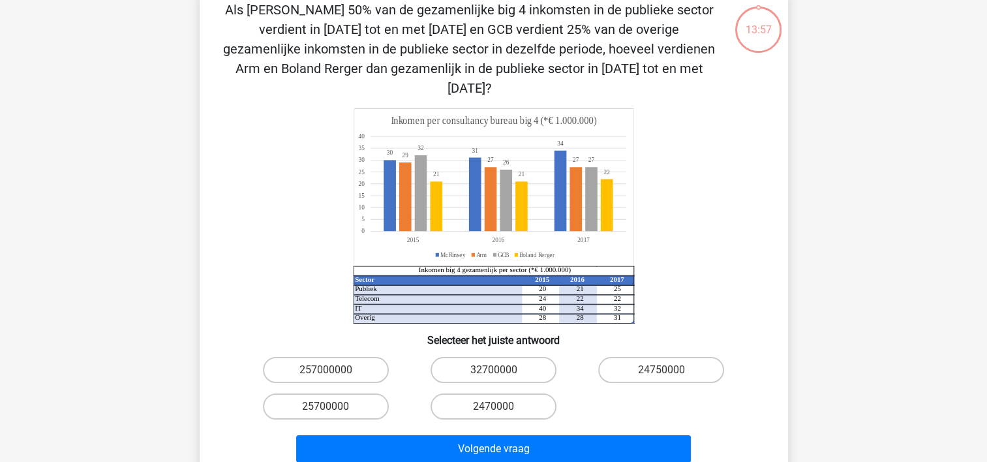
scroll to position [60, 0]
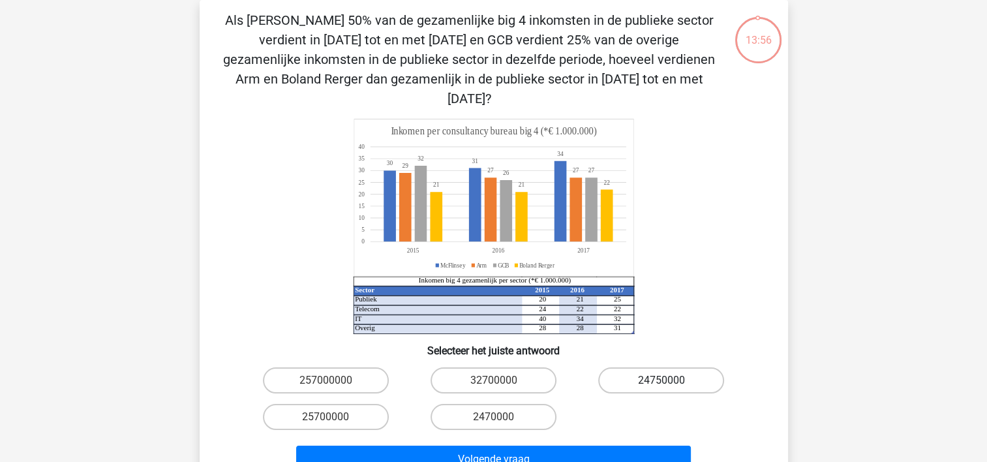
click at [671, 367] on label "24750000" at bounding box center [661, 380] width 126 height 26
click at [670, 380] on input "24750000" at bounding box center [665, 384] width 8 height 8
radio input "true"
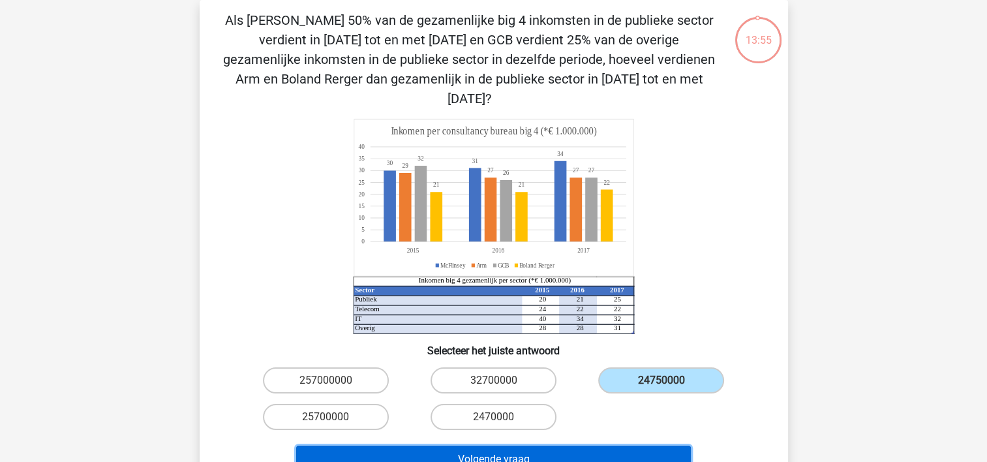
click at [500, 446] on button "Volgende vraag" at bounding box center [493, 459] width 395 height 27
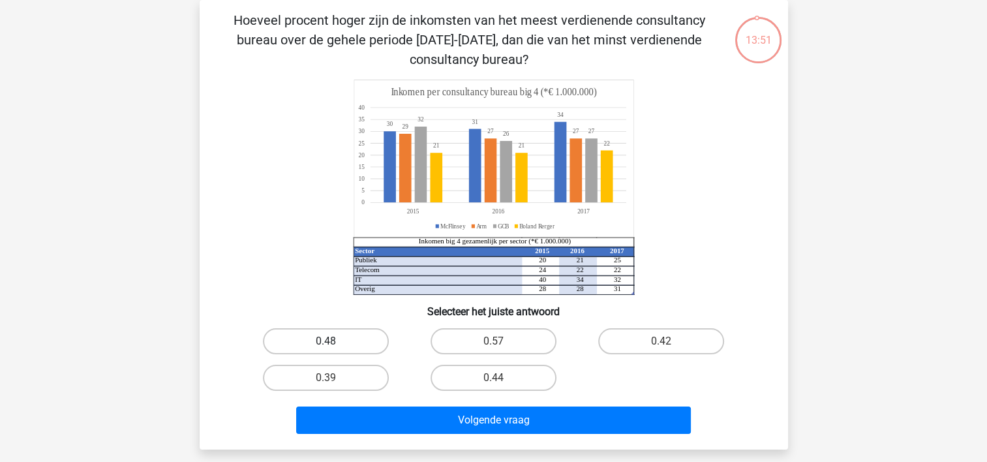
click at [348, 342] on label "0.48" at bounding box center [326, 341] width 126 height 26
click at [334, 342] on input "0.48" at bounding box center [330, 345] width 8 height 8
radio input "true"
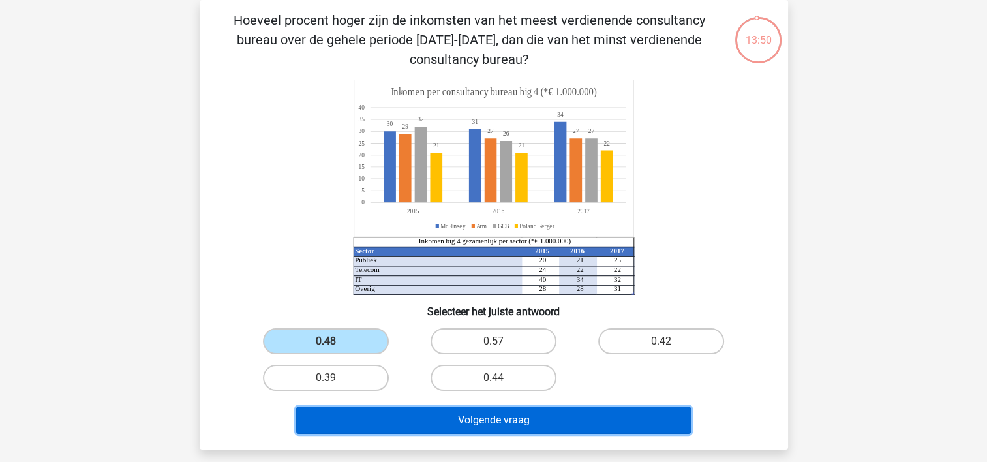
click at [472, 410] on button "Volgende vraag" at bounding box center [493, 419] width 395 height 27
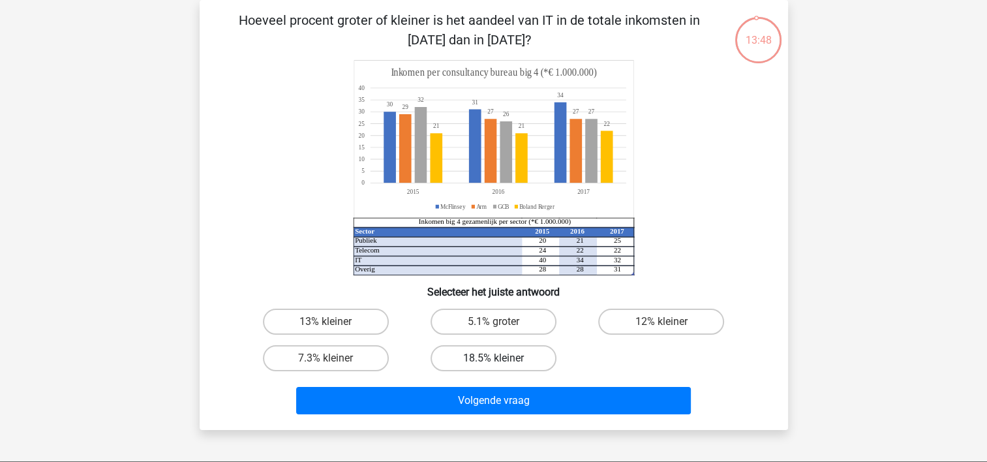
click at [477, 361] on label "18.5% kleiner" at bounding box center [494, 358] width 126 height 26
click at [493, 361] on input "18.5% kleiner" at bounding box center [497, 362] width 8 height 8
radio input "true"
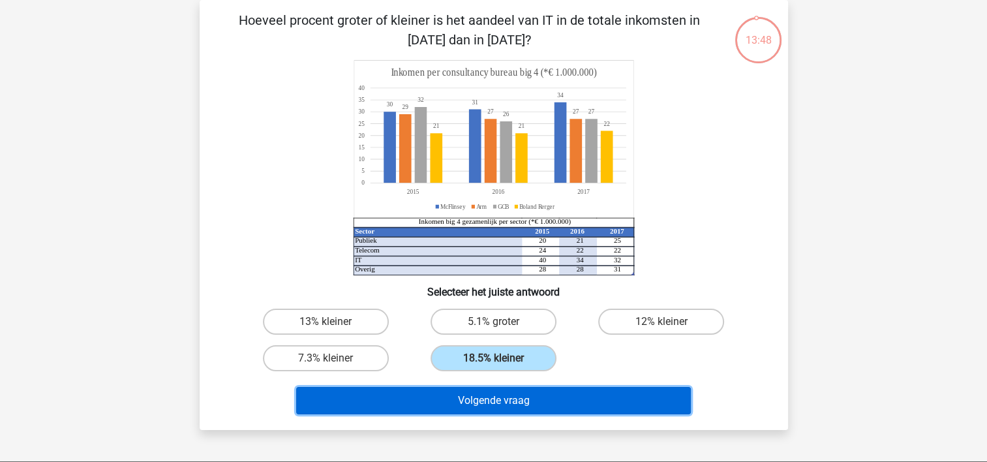
click at [470, 395] on button "Volgende vraag" at bounding box center [493, 400] width 395 height 27
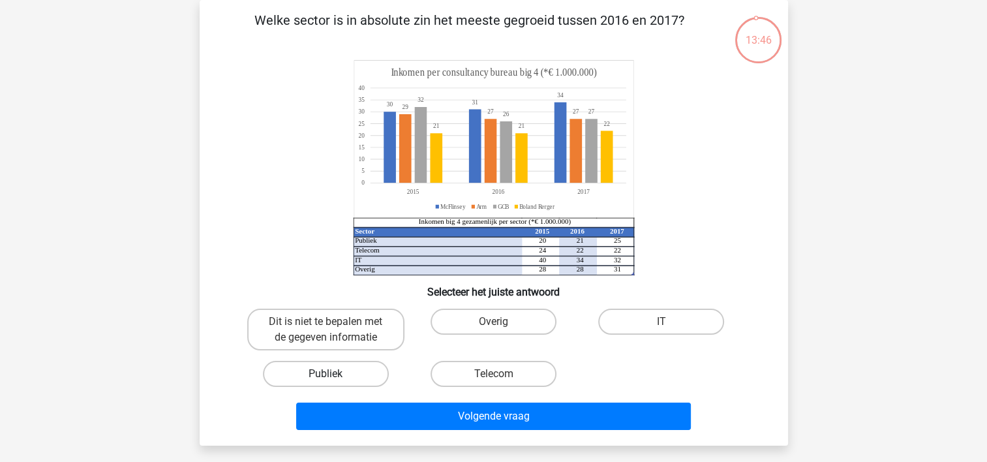
click at [329, 366] on label "Publiek" at bounding box center [326, 374] width 126 height 26
click at [329, 374] on input "Publiek" at bounding box center [330, 378] width 8 height 8
radio input "true"
click at [471, 399] on div "Volgende vraag" at bounding box center [493, 413] width 547 height 43
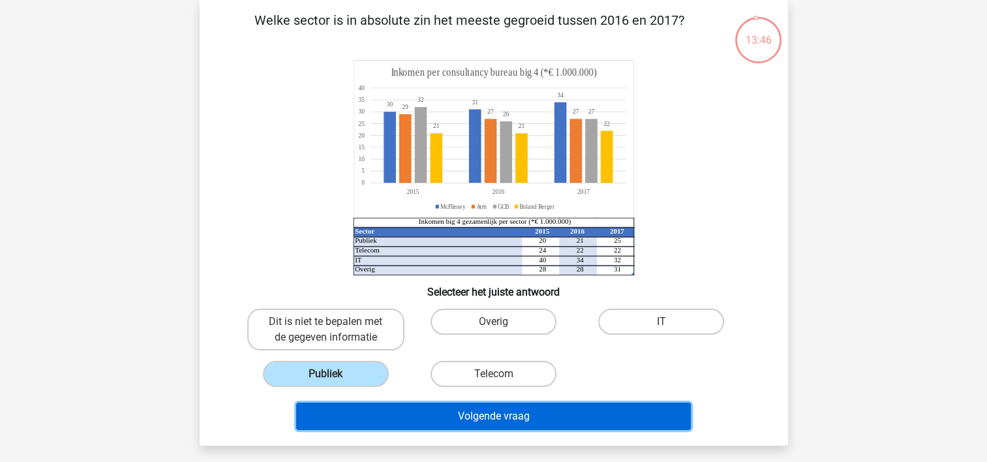
click at [471, 408] on button "Volgende vraag" at bounding box center [493, 415] width 395 height 27
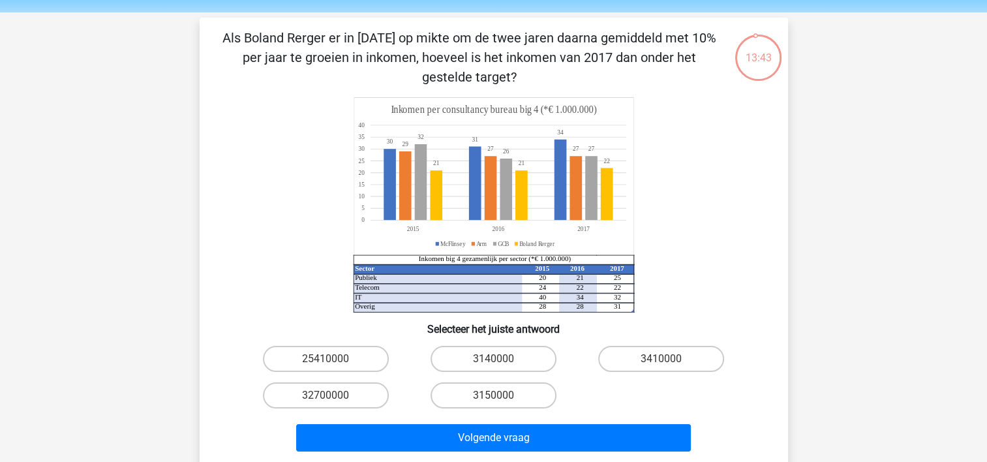
scroll to position [65, 0]
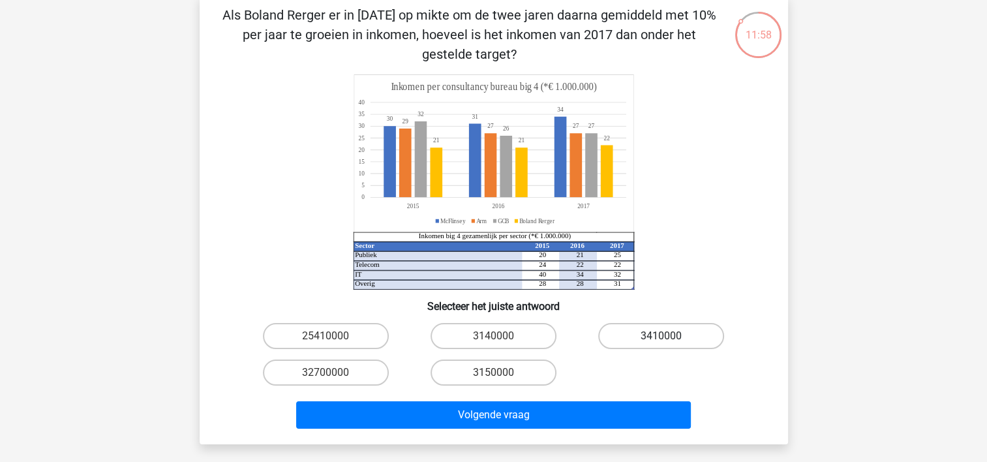
click at [670, 336] on label "3410000" at bounding box center [661, 336] width 126 height 26
click at [670, 336] on input "3410000" at bounding box center [665, 340] width 8 height 8
radio input "true"
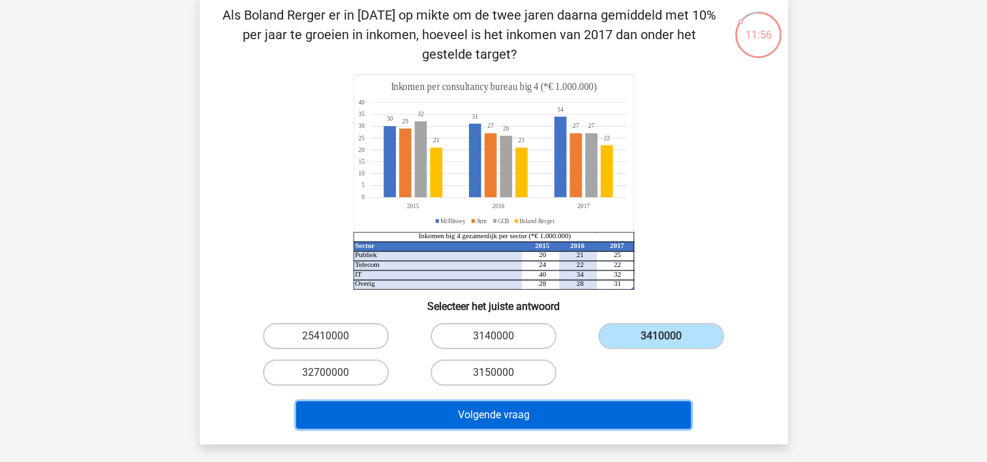
click at [496, 421] on button "Volgende vraag" at bounding box center [493, 414] width 395 height 27
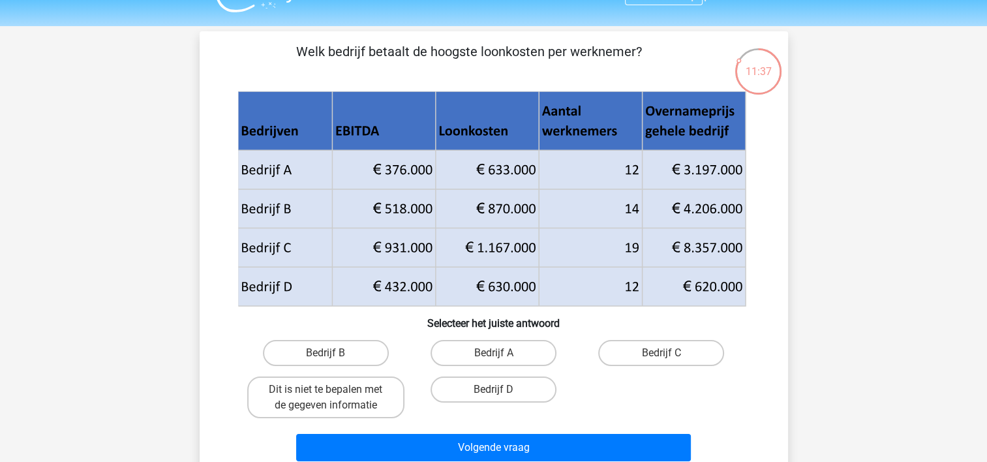
scroll to position [0, 0]
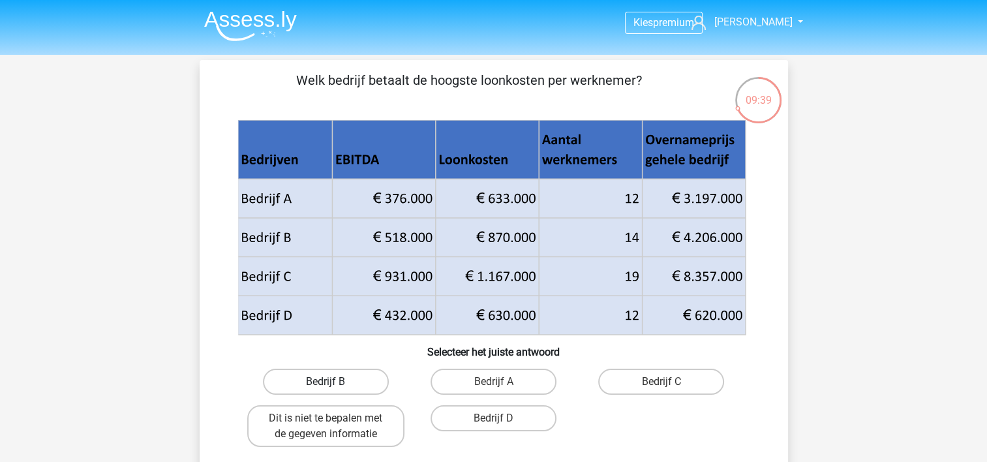
click at [360, 375] on label "Bedrijf B" at bounding box center [326, 382] width 126 height 26
click at [334, 382] on input "Bedrijf B" at bounding box center [330, 386] width 8 height 8
radio input "true"
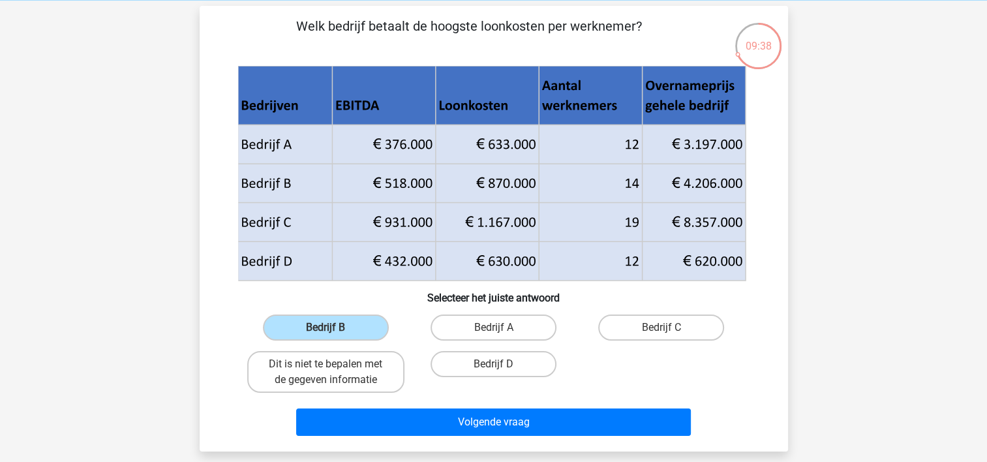
scroll to position [130, 0]
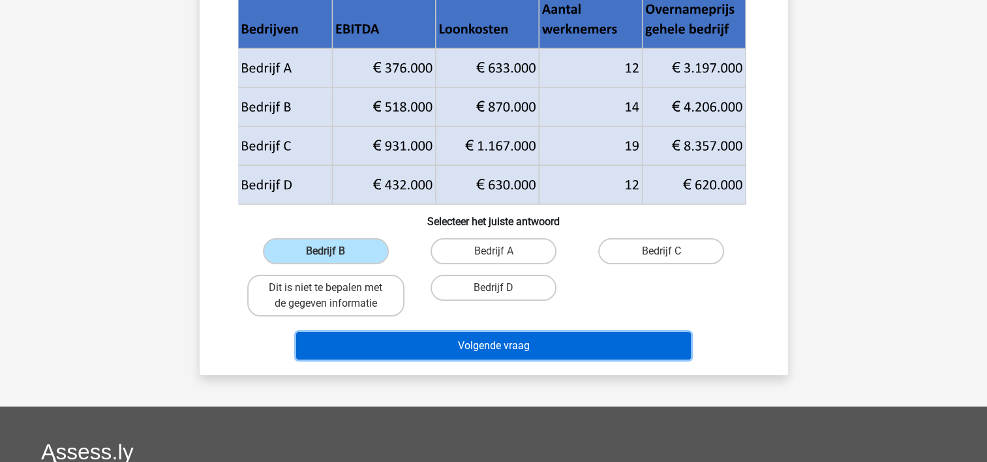
click at [498, 338] on button "Volgende vraag" at bounding box center [493, 345] width 395 height 27
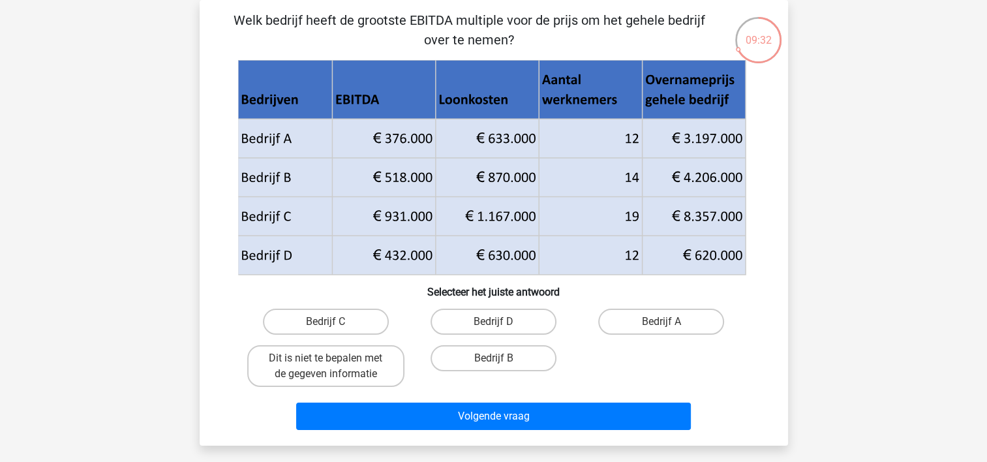
scroll to position [0, 0]
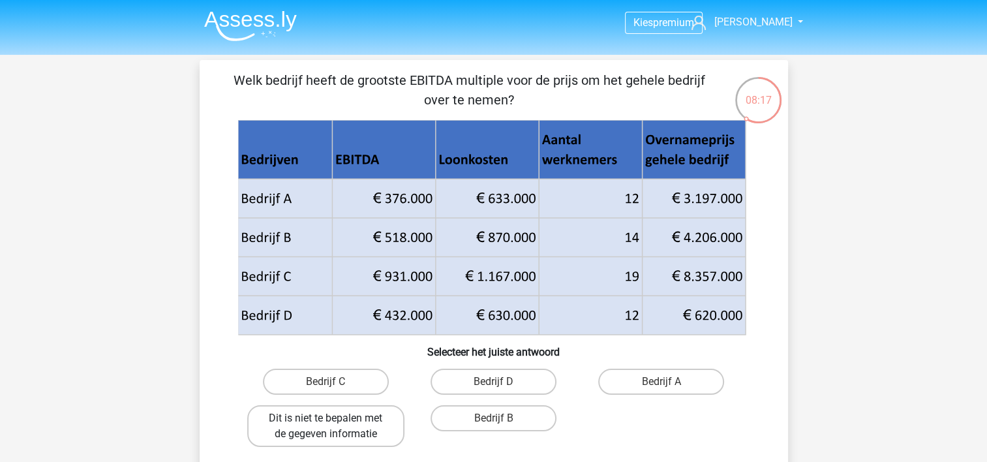
drag, startPoint x: 305, startPoint y: 418, endPoint x: 297, endPoint y: 428, distance: 12.5
click at [301, 423] on label "Dit is niet te bepalen met de gegeven informatie" at bounding box center [325, 426] width 157 height 42
click at [326, 423] on input "Dit is niet te bepalen met de gegeven informatie" at bounding box center [330, 422] width 8 height 8
radio input "true"
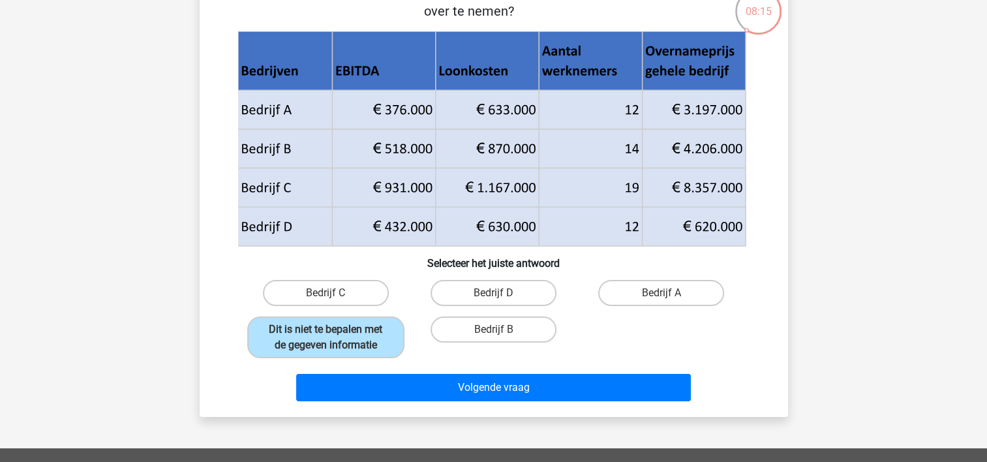
scroll to position [196, 0]
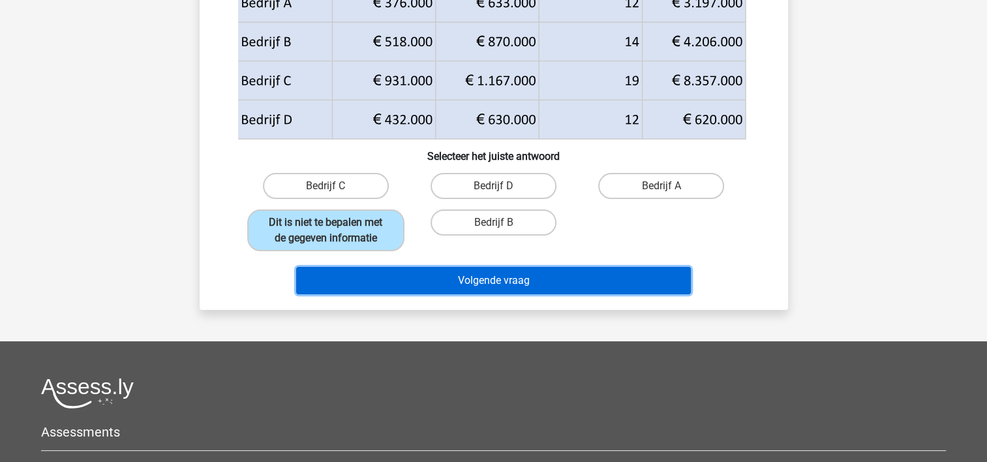
click at [488, 278] on button "Volgende vraag" at bounding box center [493, 280] width 395 height 27
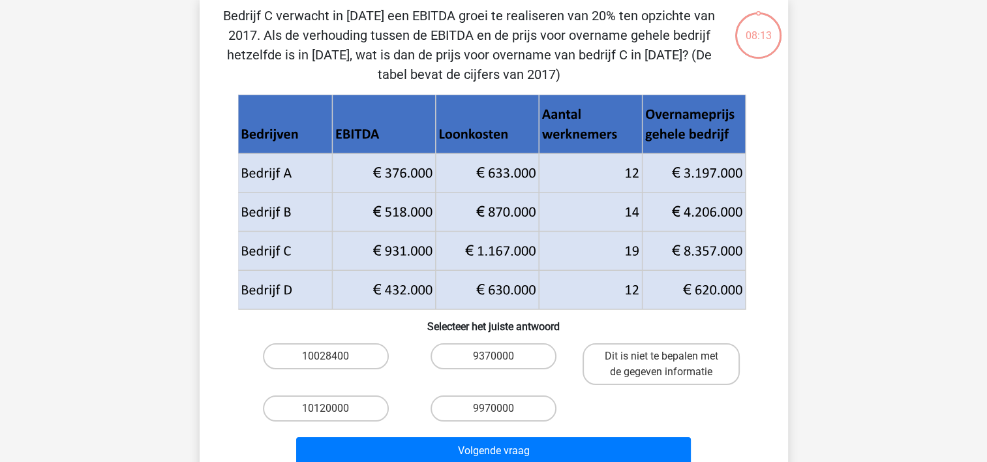
scroll to position [60, 0]
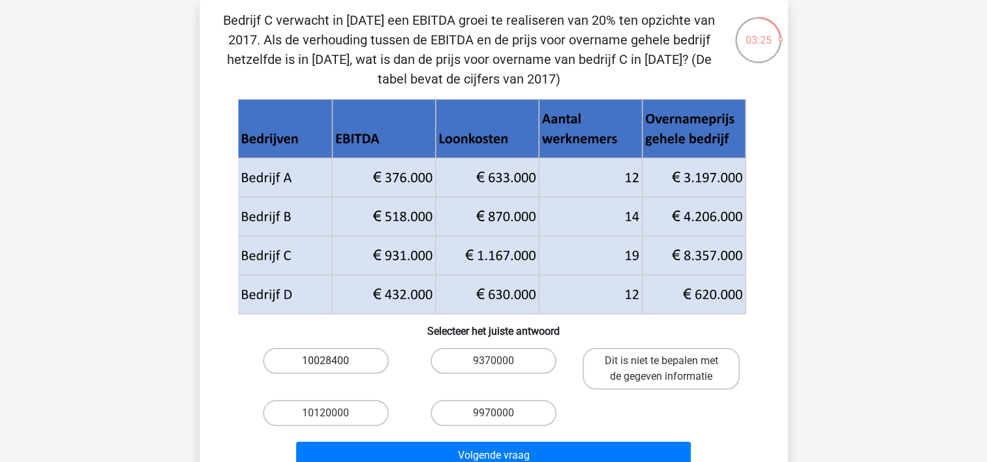
click at [352, 354] on label "10028400" at bounding box center [326, 361] width 126 height 26
click at [334, 361] on input "10028400" at bounding box center [330, 365] width 8 height 8
radio input "true"
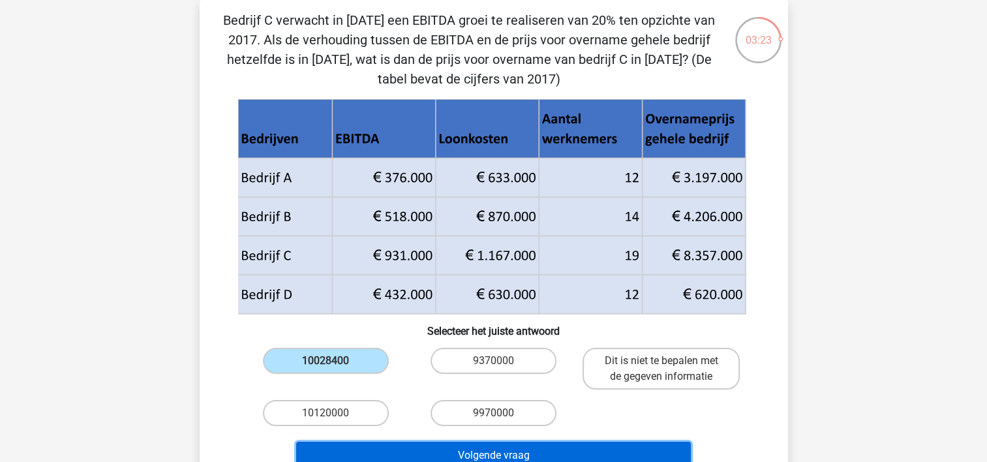
click at [475, 451] on button "Volgende vraag" at bounding box center [493, 455] width 395 height 27
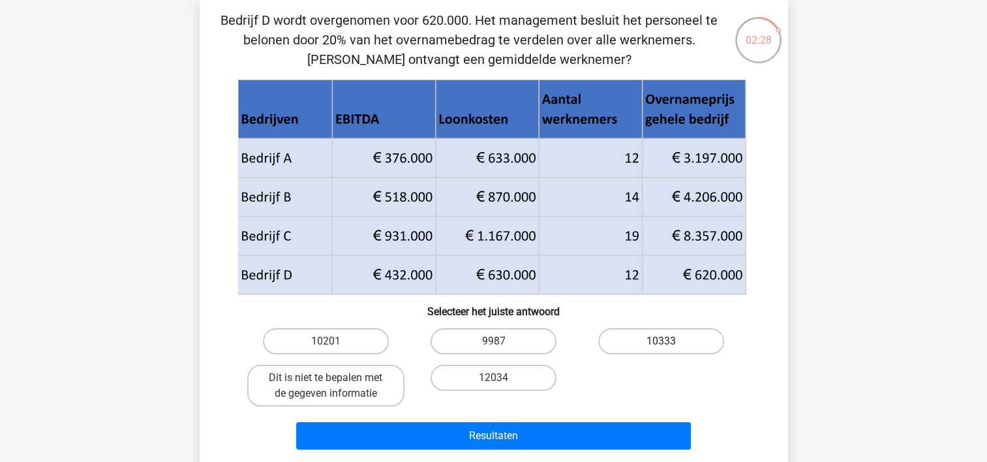
click at [651, 338] on label "10333" at bounding box center [661, 341] width 126 height 26
click at [661, 341] on input "10333" at bounding box center [665, 345] width 8 height 8
radio input "true"
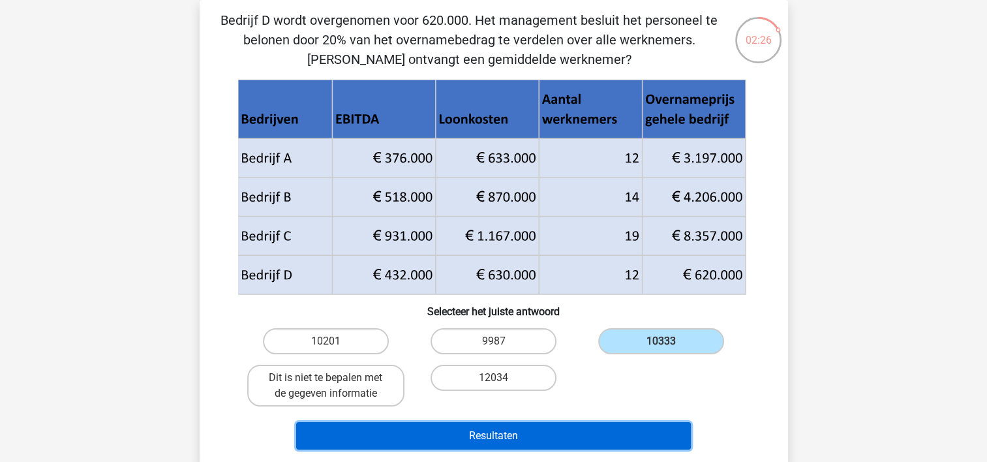
click at [476, 431] on button "Resultaten" at bounding box center [493, 435] width 395 height 27
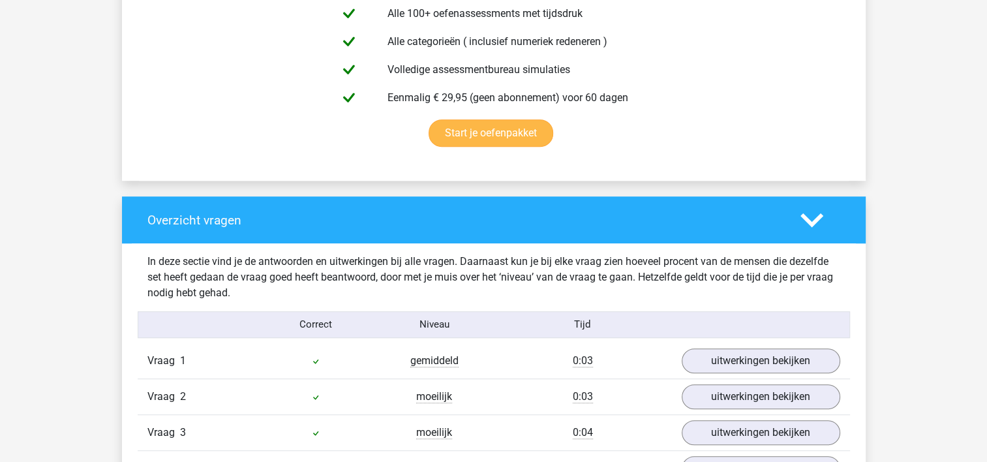
scroll to position [1109, 0]
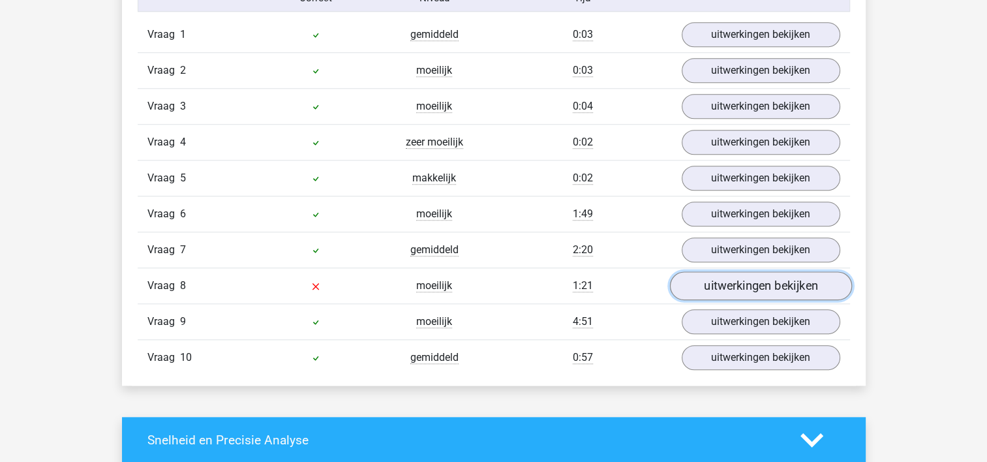
click at [748, 284] on link "uitwerkingen bekijken" at bounding box center [760, 285] width 182 height 29
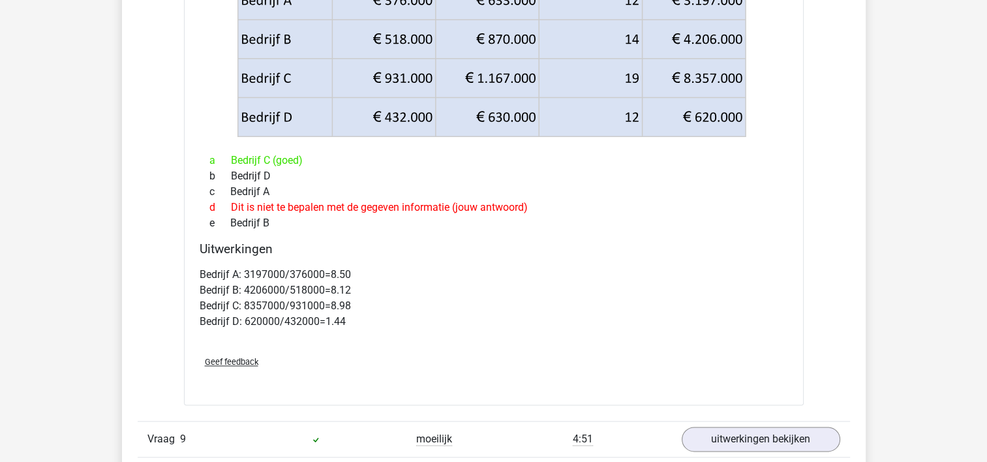
scroll to position [1631, 0]
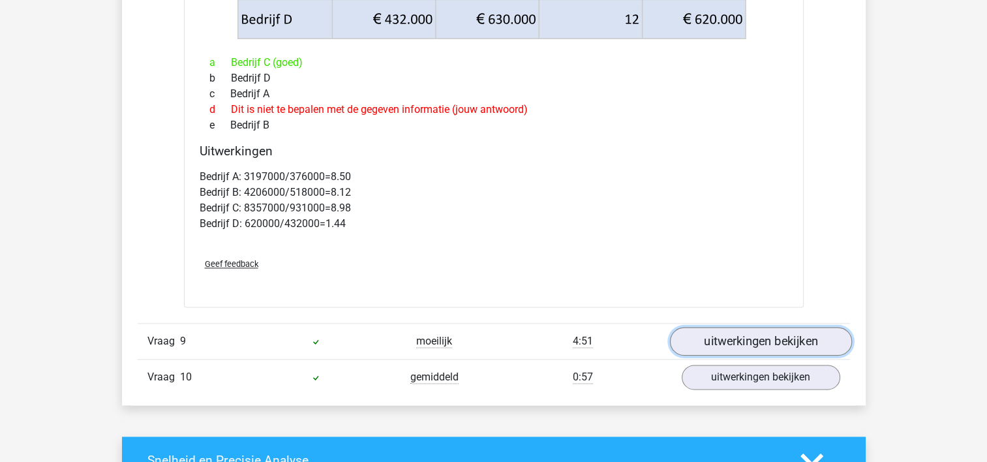
click at [708, 347] on link "uitwerkingen bekijken" at bounding box center [760, 341] width 182 height 29
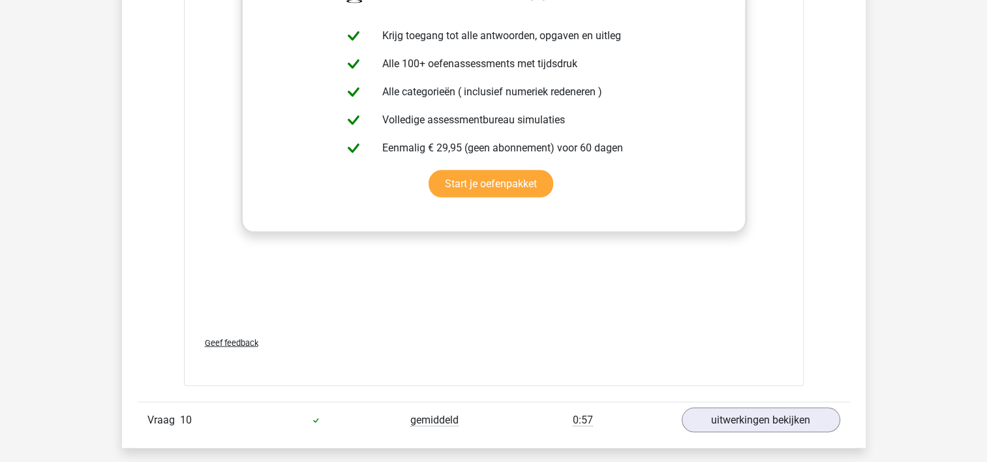
scroll to position [2675, 0]
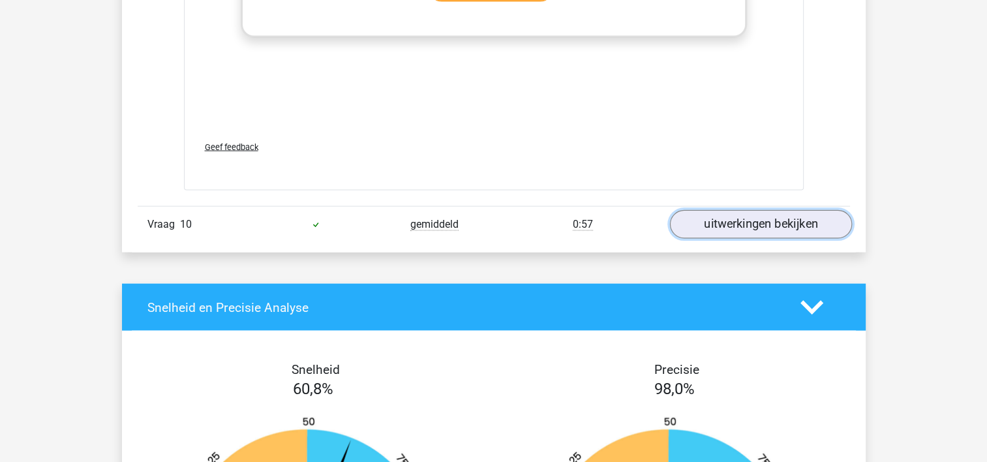
click at [733, 222] on link "uitwerkingen bekijken" at bounding box center [760, 224] width 182 height 29
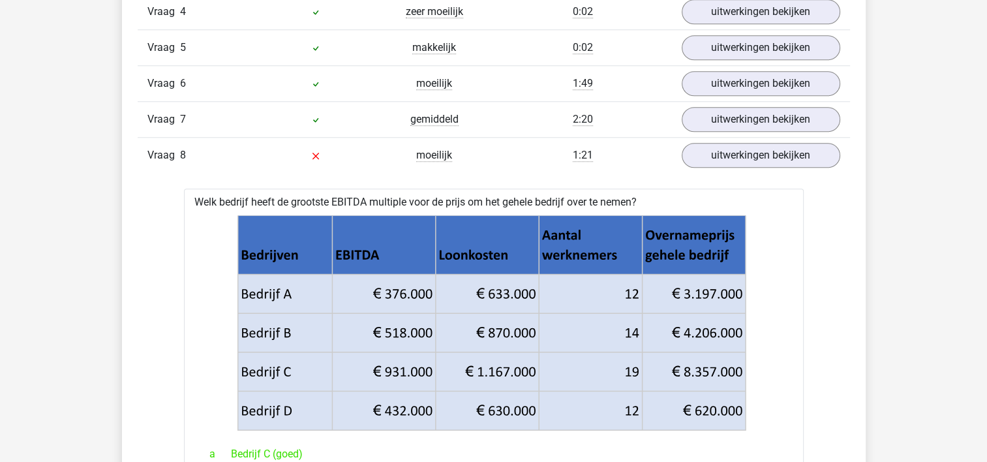
scroll to position [1109, 0]
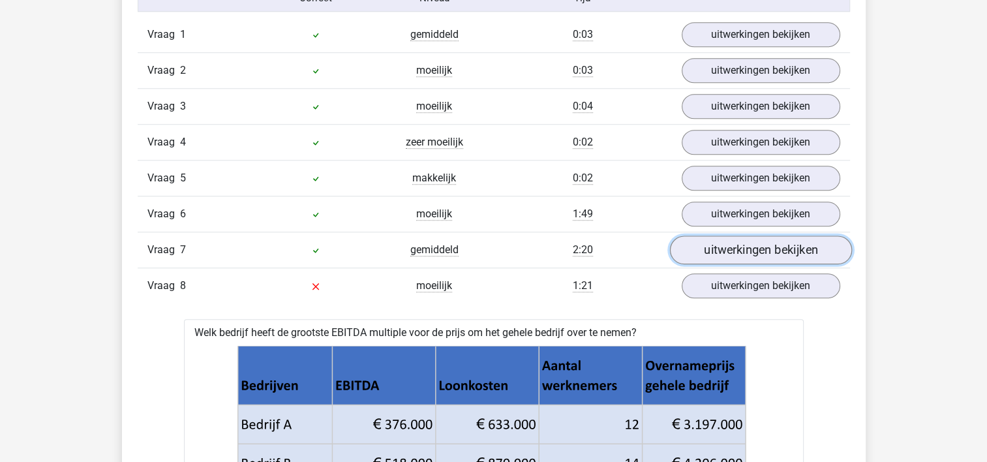
click at [728, 247] on link "uitwerkingen bekijken" at bounding box center [760, 249] width 182 height 29
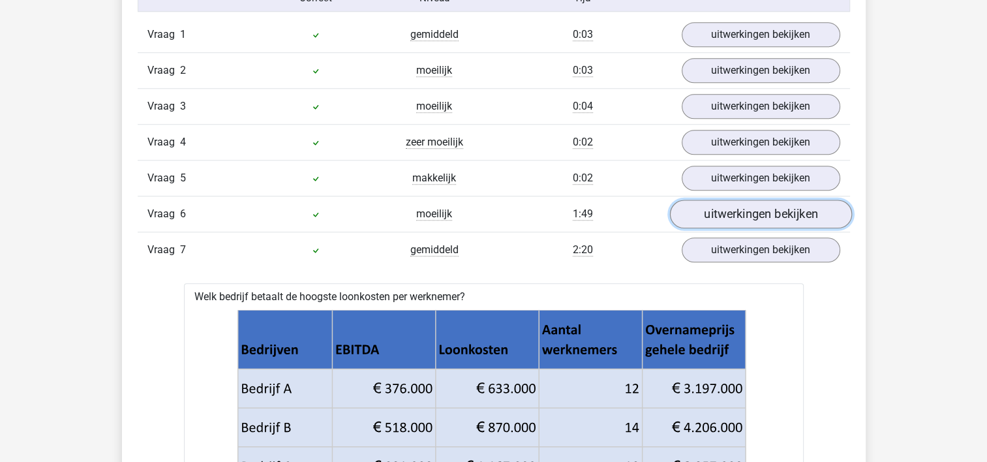
click at [778, 204] on link "uitwerkingen bekijken" at bounding box center [760, 214] width 182 height 29
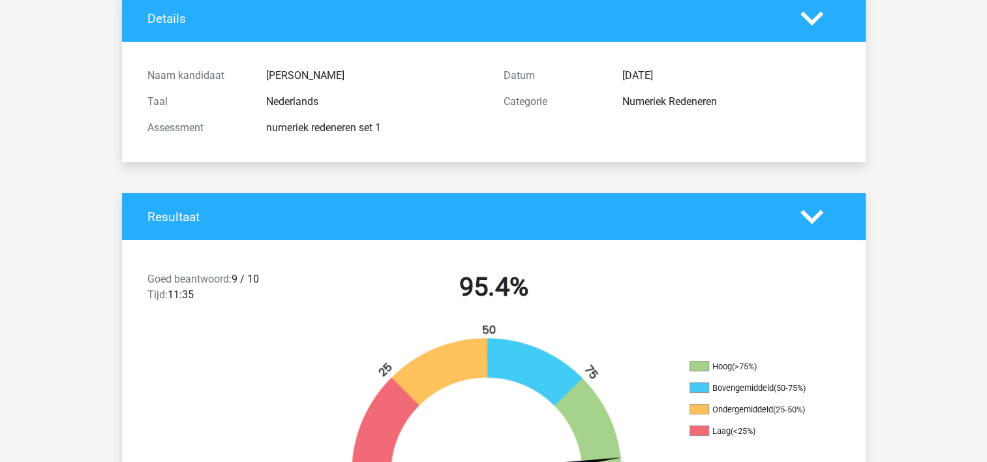
scroll to position [0, 0]
